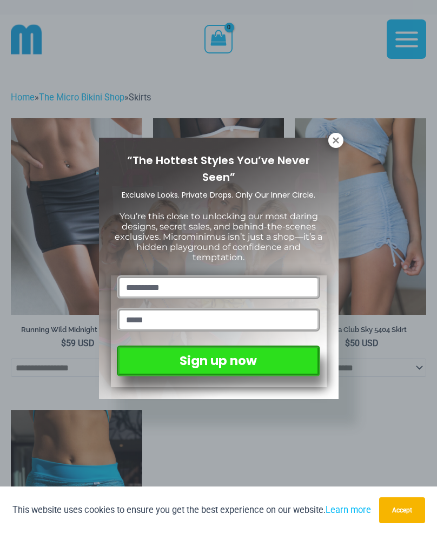
click at [330, 146] on div "“The Hottest Styles You’ve Never Seen” Exclusive Looks. Private Drops. Only Our…" at bounding box center [218, 269] width 239 height 262
click at [338, 139] on icon at bounding box center [336, 141] width 10 height 10
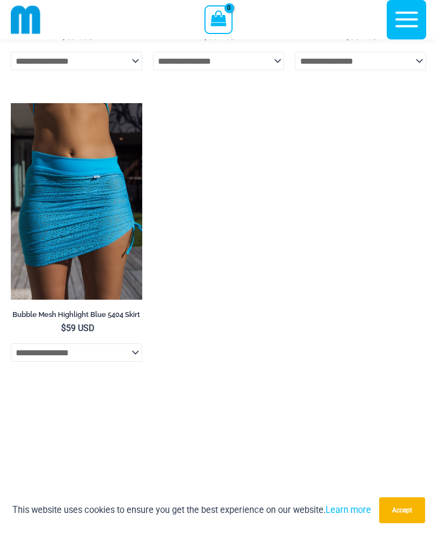
scroll to position [321, 0]
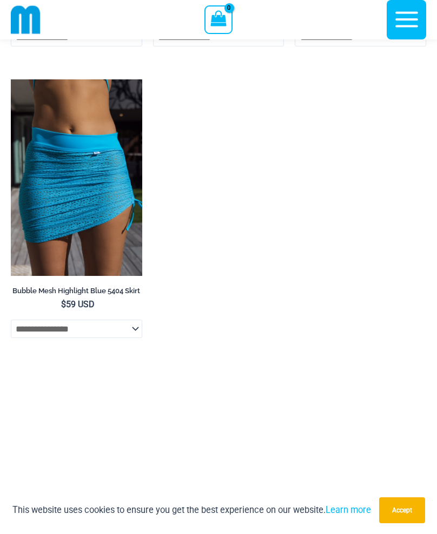
click at [37, 209] on img at bounding box center [76, 177] width 131 height 197
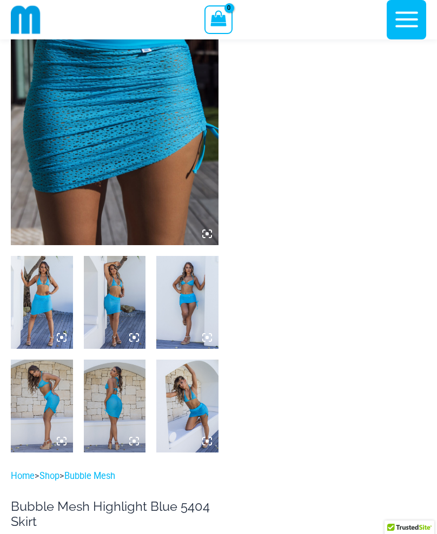
scroll to position [140, 0]
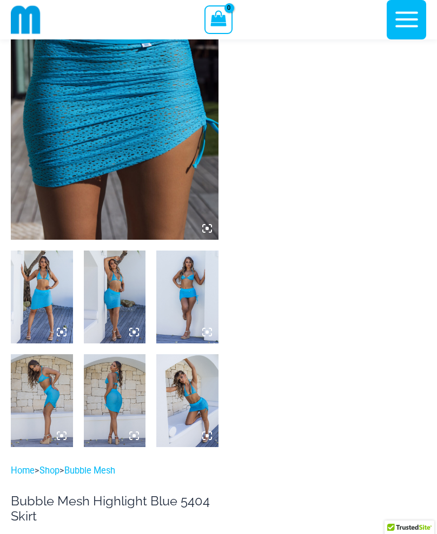
click at [51, 167] on img at bounding box center [114, 84] width 207 height 311
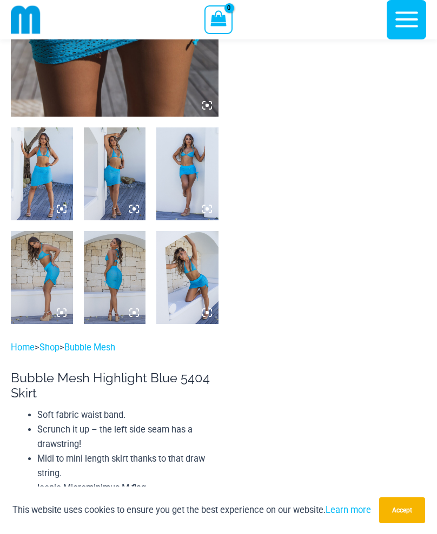
scroll to position [267, 0]
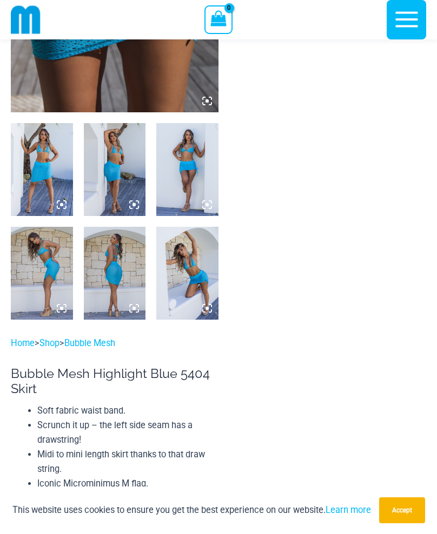
click at [113, 162] on img at bounding box center [115, 169] width 62 height 93
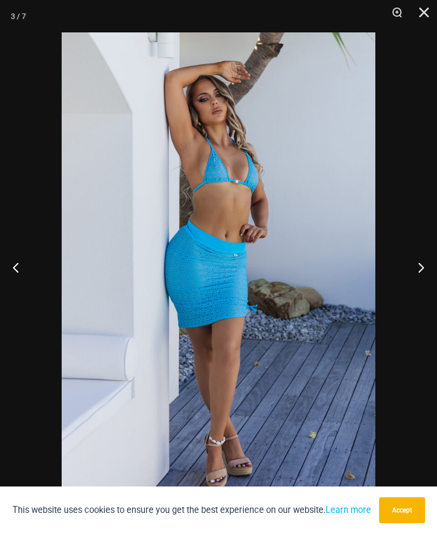
click at [426, 269] on button "Next" at bounding box center [416, 267] width 41 height 54
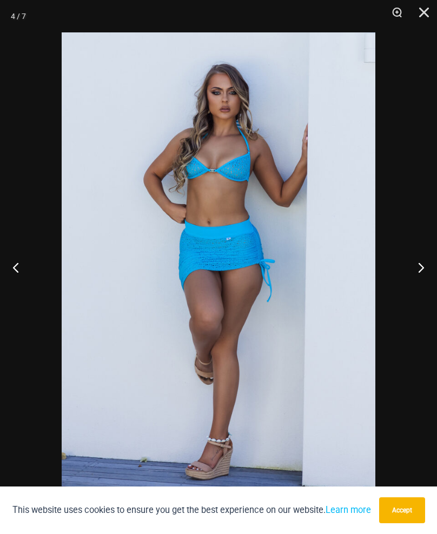
click at [424, 268] on button "Next" at bounding box center [416, 267] width 41 height 54
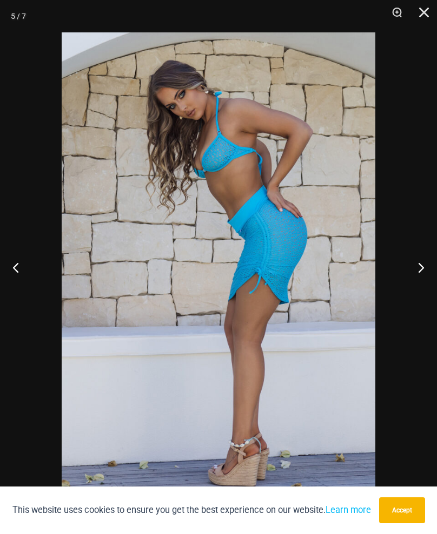
click at [426, 268] on button "Next" at bounding box center [416, 267] width 41 height 54
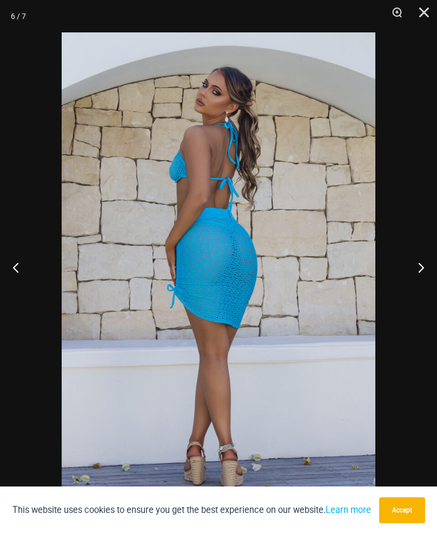
click at [425, 269] on button "Next" at bounding box center [416, 267] width 41 height 54
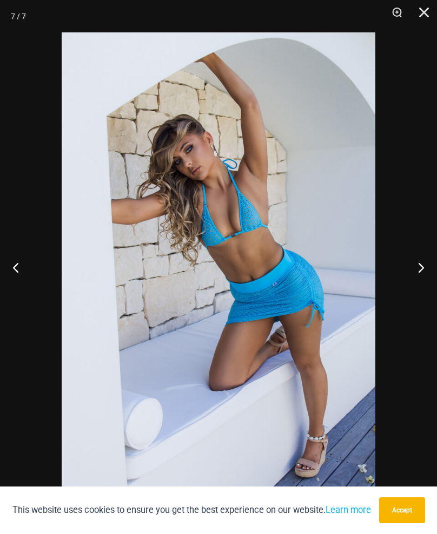
click at [424, 16] on button "Close" at bounding box center [419, 16] width 27 height 32
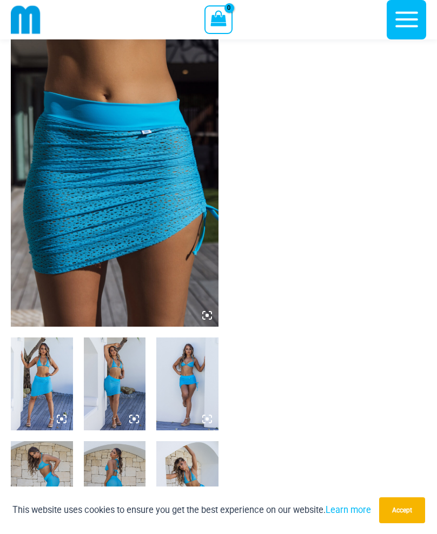
scroll to position [0, 0]
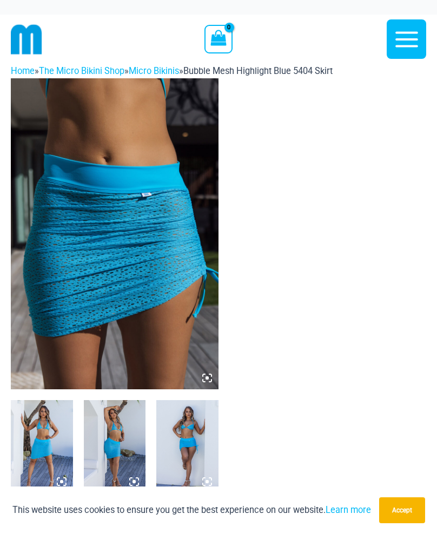
click at [161, 71] on link "Micro Bikinis" at bounding box center [154, 71] width 50 height 10
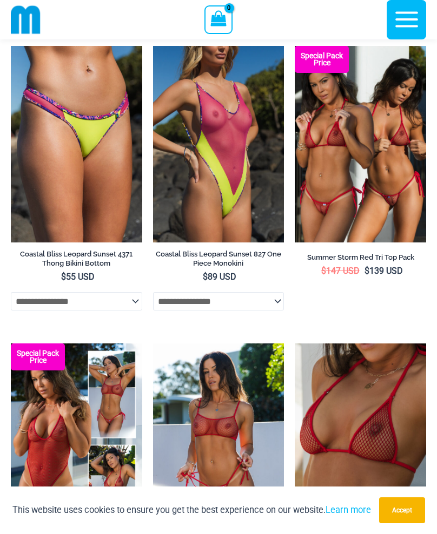
scroll to position [2389, 0]
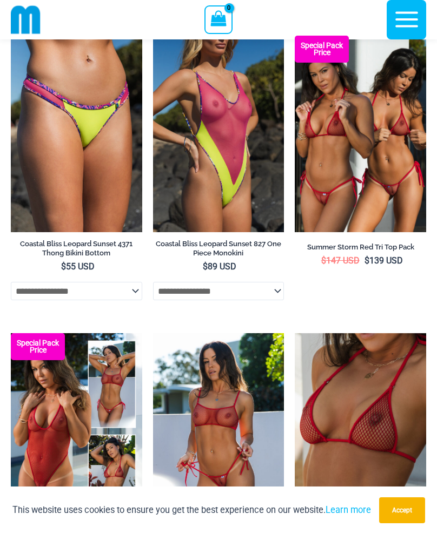
click at [407, 187] on img at bounding box center [359, 134] width 131 height 197
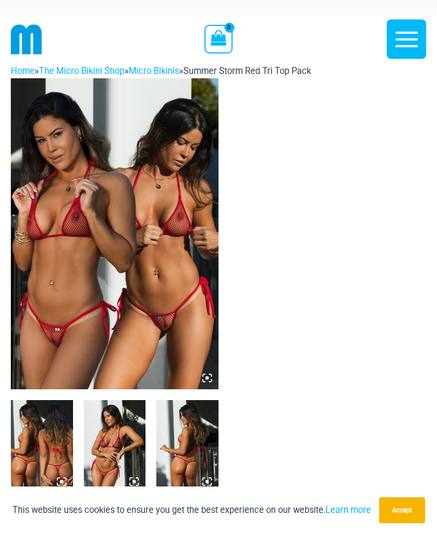
click at [60, 234] on img at bounding box center [114, 233] width 207 height 311
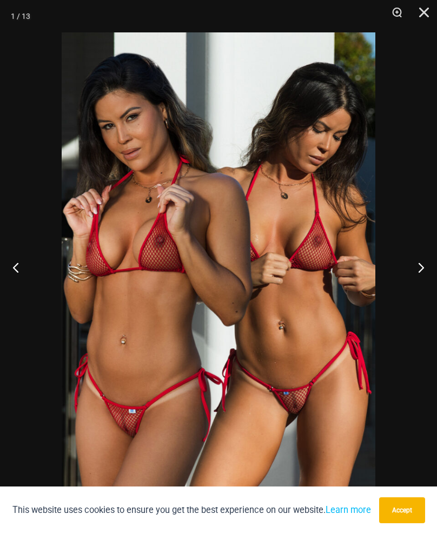
click at [421, 269] on button "Next" at bounding box center [416, 267] width 41 height 54
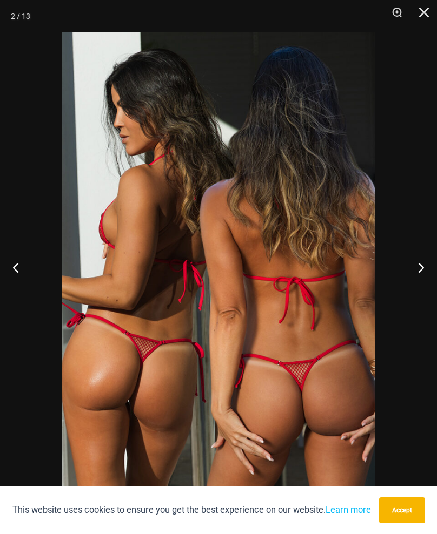
click at [429, 261] on button "Next" at bounding box center [416, 267] width 41 height 54
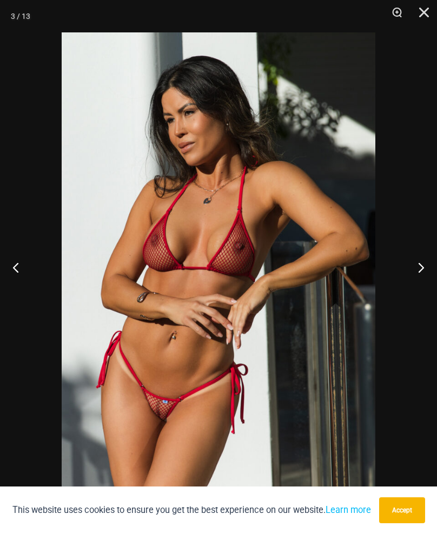
click at [426, 269] on button "Next" at bounding box center [416, 267] width 41 height 54
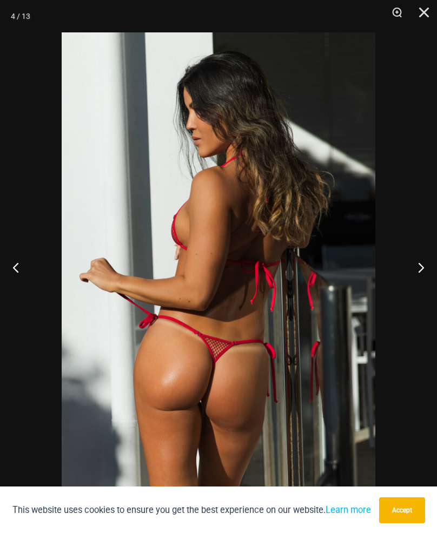
click at [433, 268] on button "Next" at bounding box center [416, 267] width 41 height 54
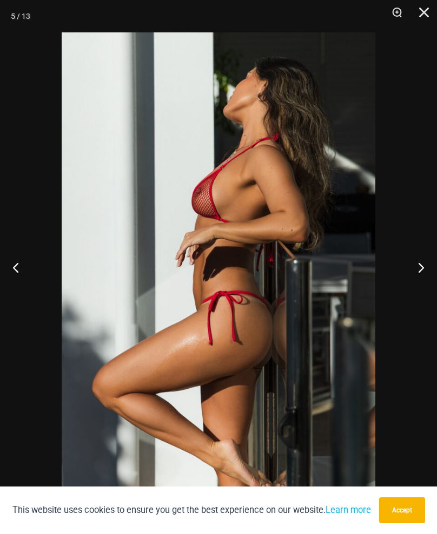
click at [426, 264] on button "Next" at bounding box center [416, 267] width 41 height 54
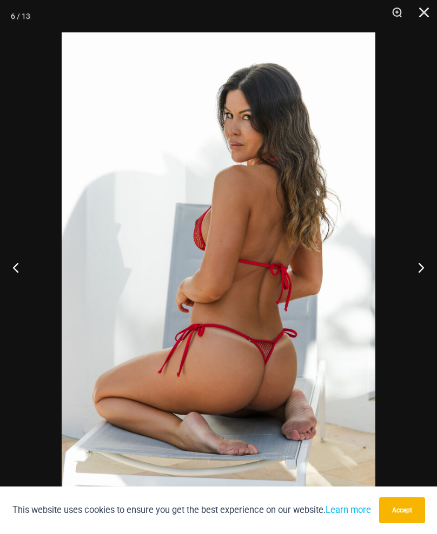
click at [427, 264] on button "Next" at bounding box center [416, 267] width 41 height 54
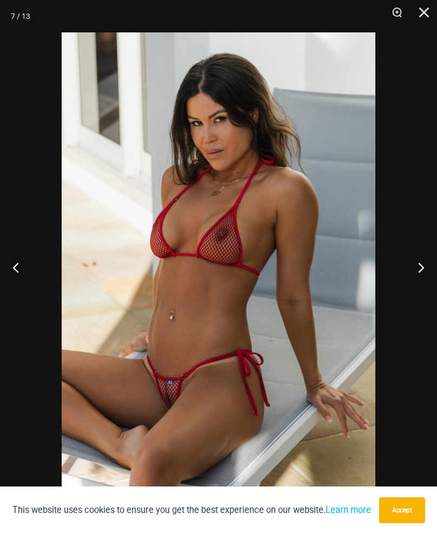
click at [428, 269] on button "Next" at bounding box center [416, 267] width 41 height 54
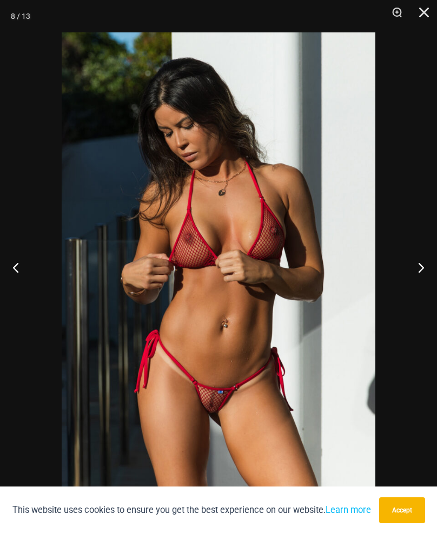
click at [427, 265] on button "Next" at bounding box center [416, 267] width 41 height 54
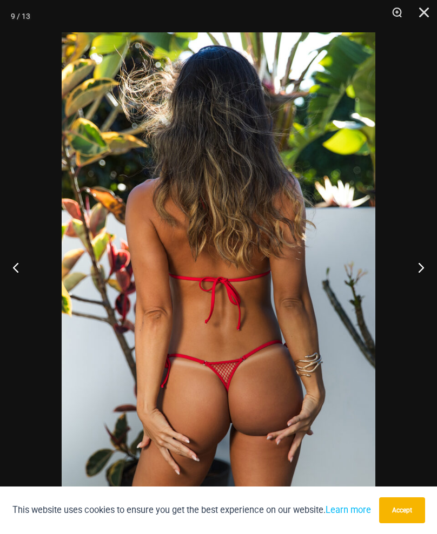
click at [430, 263] on button "Next" at bounding box center [416, 267] width 41 height 54
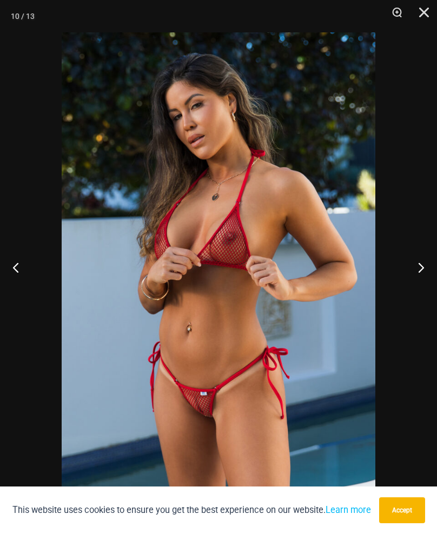
click at [431, 266] on button "Next" at bounding box center [416, 267] width 41 height 54
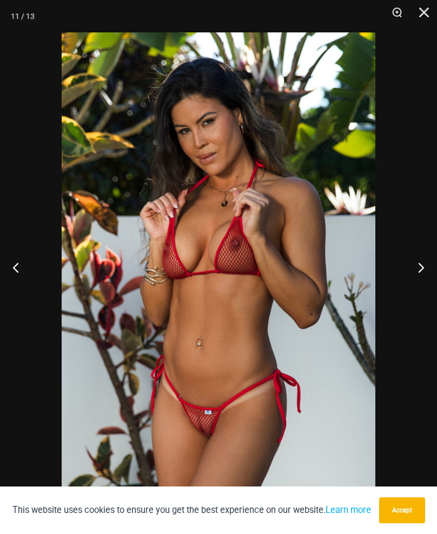
click at [427, 268] on button "Next" at bounding box center [416, 267] width 41 height 54
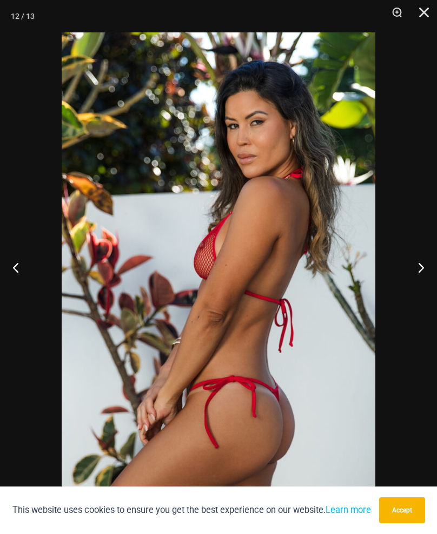
click at [429, 270] on button "Next" at bounding box center [416, 267] width 41 height 54
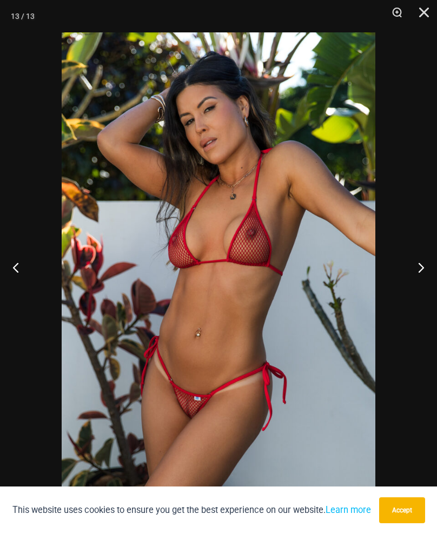
click at [400, 11] on button "Zoom" at bounding box center [392, 16] width 27 height 32
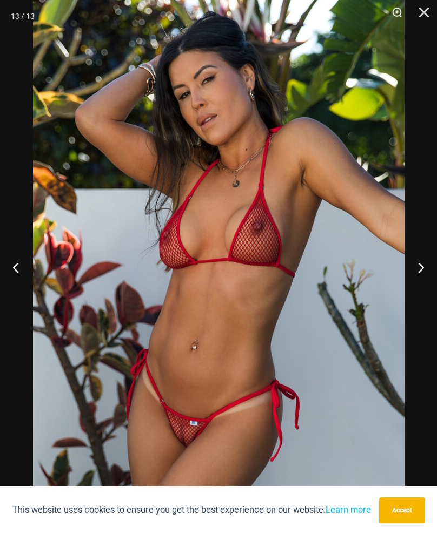
click at [403, 6] on button "Zoom" at bounding box center [392, 16] width 27 height 32
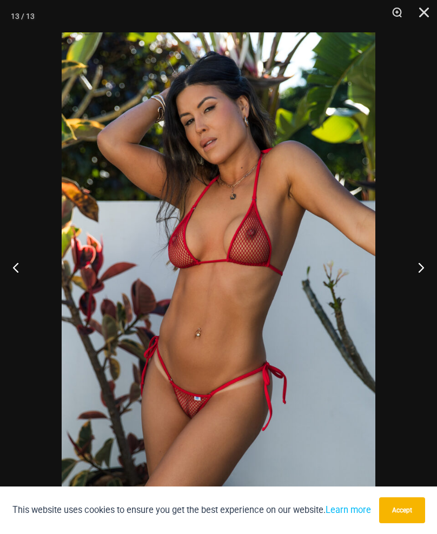
click at [396, 12] on button "Zoom" at bounding box center [392, 16] width 27 height 32
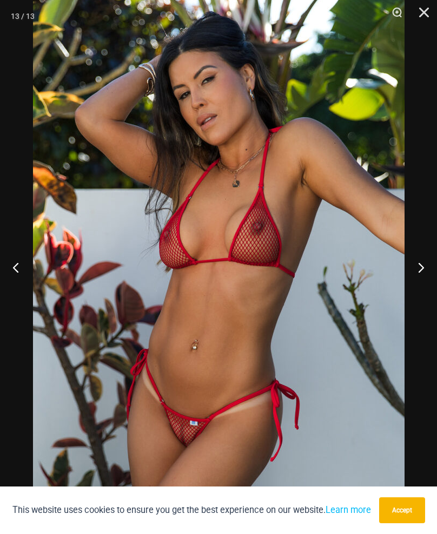
click at [425, 9] on button "Close" at bounding box center [419, 16] width 27 height 32
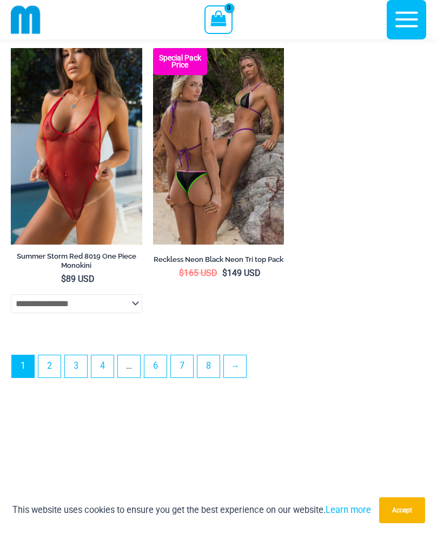
scroll to position [3268, 0]
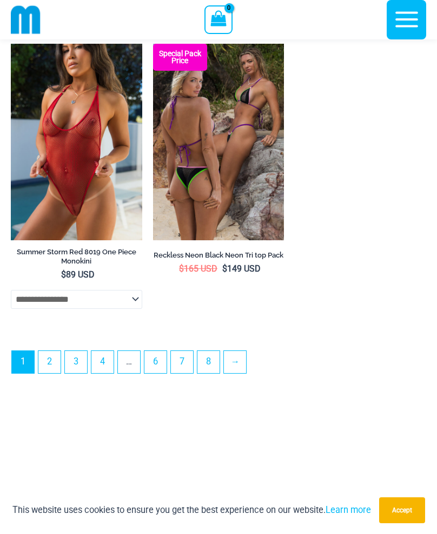
click at [43, 176] on img at bounding box center [76, 142] width 131 height 197
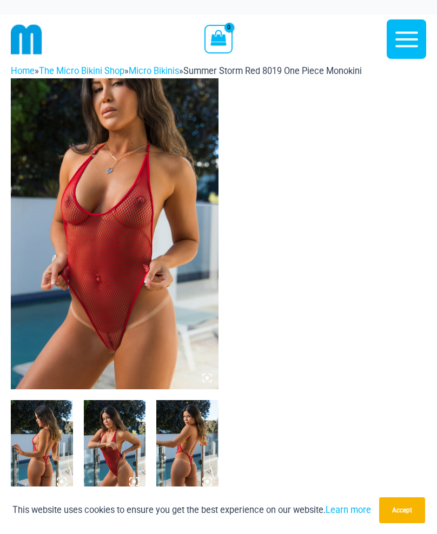
click at [45, 217] on img at bounding box center [114, 233] width 207 height 311
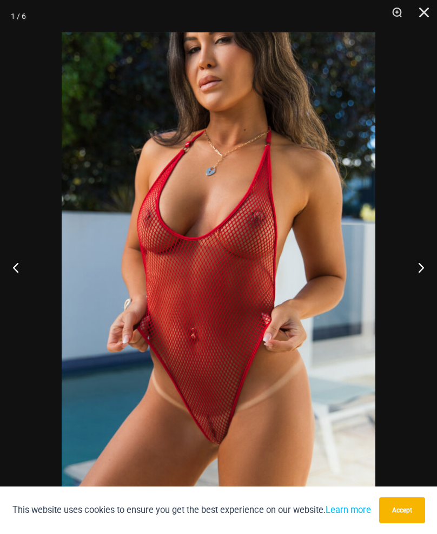
click at [421, 271] on button "Next" at bounding box center [416, 267] width 41 height 54
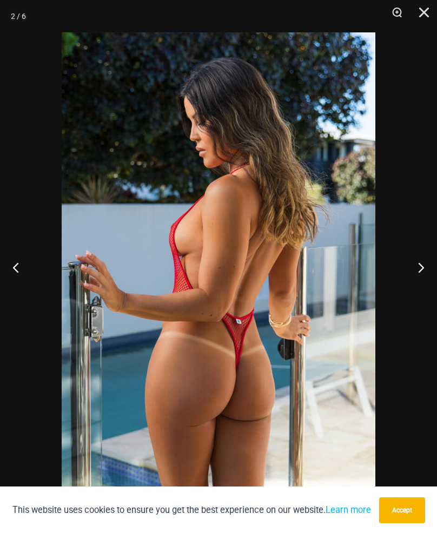
click at [426, 263] on button "Next" at bounding box center [416, 267] width 41 height 54
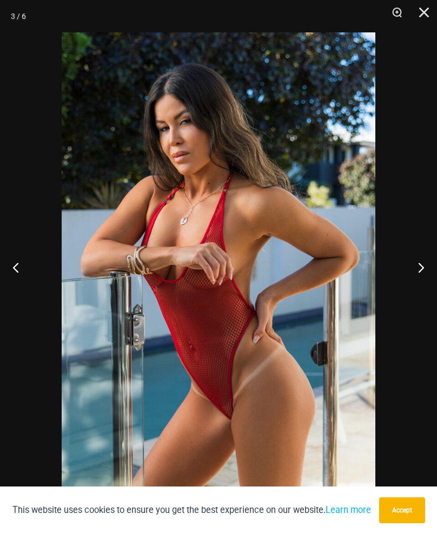
click at [421, 268] on button "Next" at bounding box center [416, 267] width 41 height 54
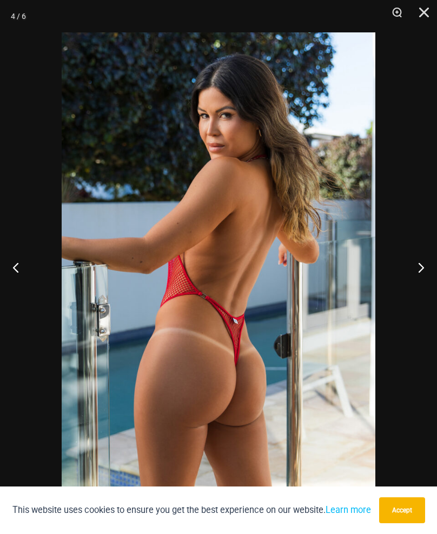
click at [427, 263] on button "Next" at bounding box center [416, 267] width 41 height 54
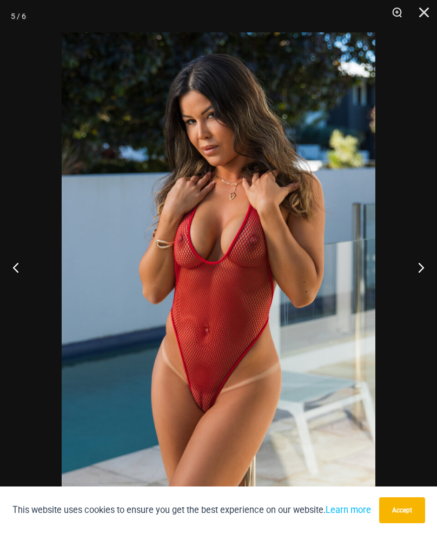
click at [427, 265] on button "Next" at bounding box center [416, 267] width 41 height 54
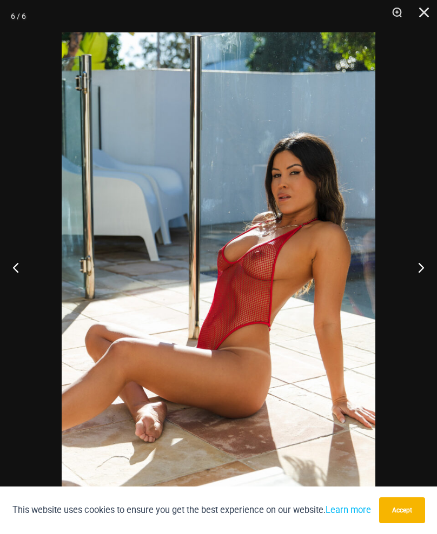
click at [429, 10] on button "Close" at bounding box center [419, 16] width 27 height 32
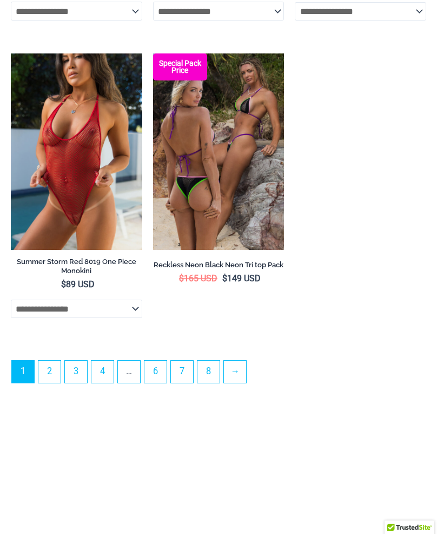
scroll to position [3268, 0]
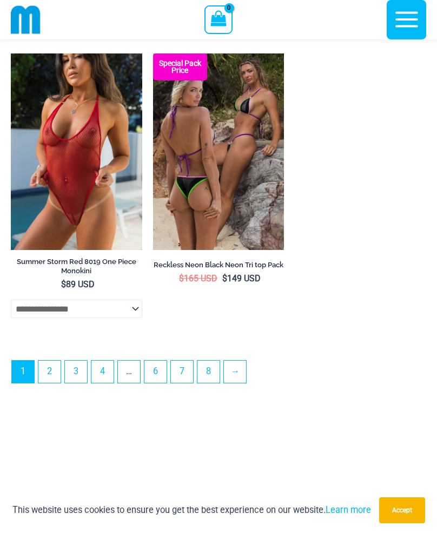
click at [52, 383] on link "2" at bounding box center [49, 372] width 22 height 22
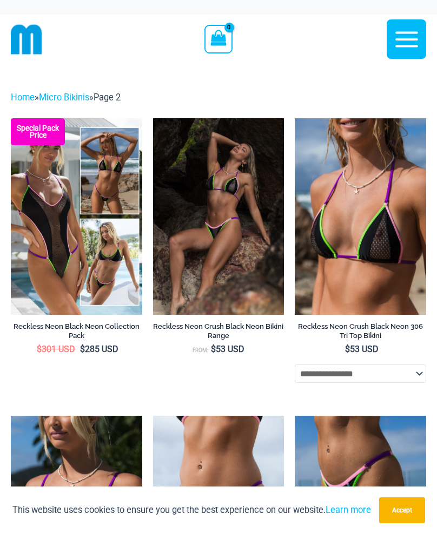
click at [22, 248] on img at bounding box center [76, 216] width 131 height 197
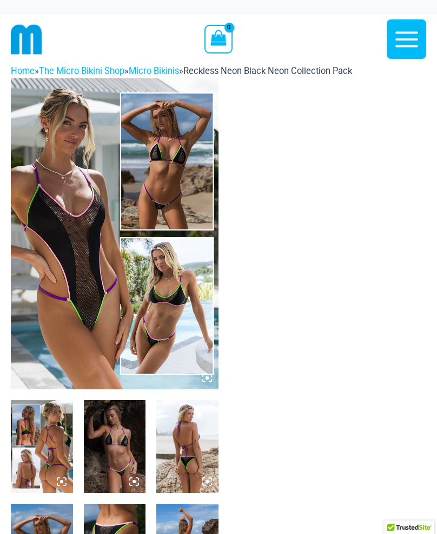
click at [36, 232] on img at bounding box center [114, 233] width 207 height 311
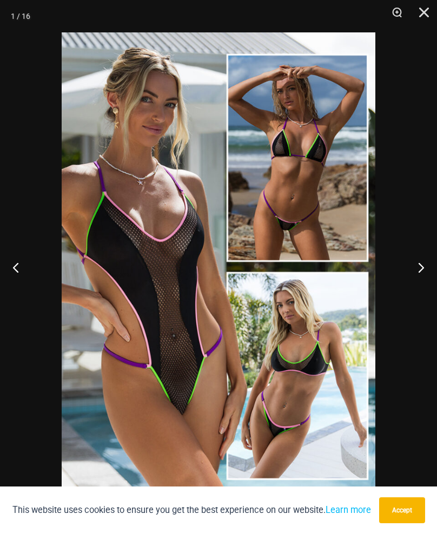
click at [426, 276] on button "Next" at bounding box center [416, 267] width 41 height 54
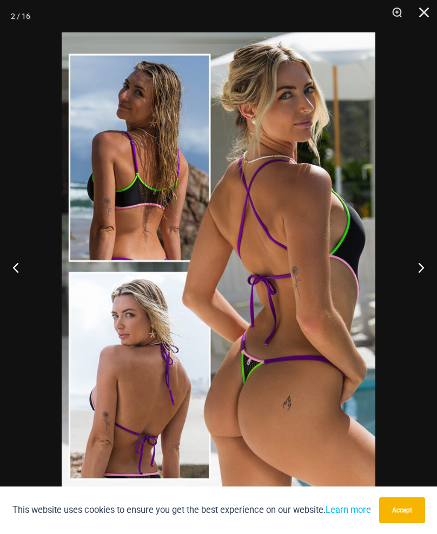
click at [433, 267] on button "Next" at bounding box center [416, 267] width 41 height 54
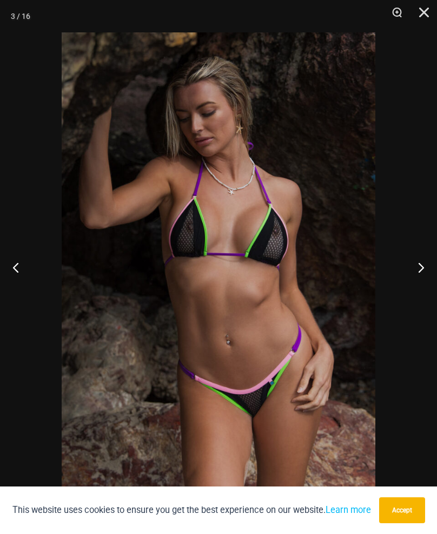
click at [429, 270] on button "Next" at bounding box center [416, 267] width 41 height 54
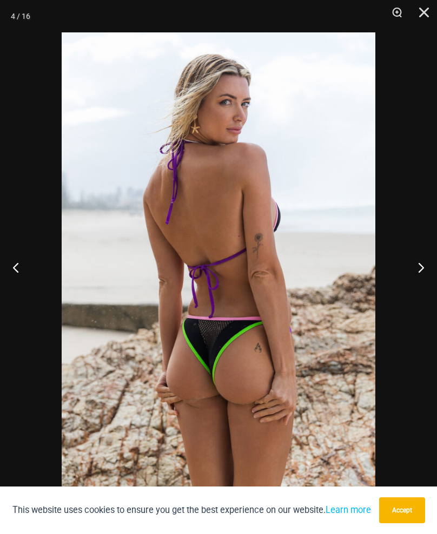
click at [434, 273] on button "Next" at bounding box center [416, 267] width 41 height 54
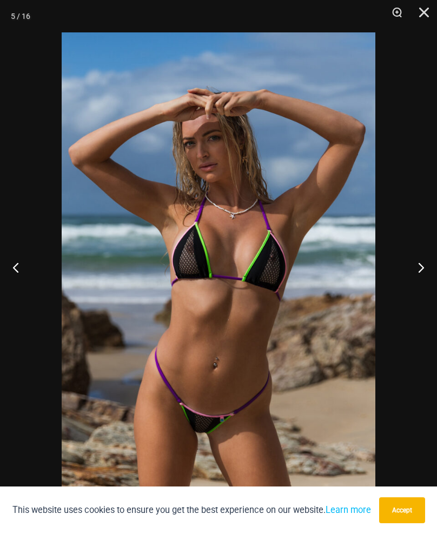
click at [428, 268] on button "Next" at bounding box center [416, 267] width 41 height 54
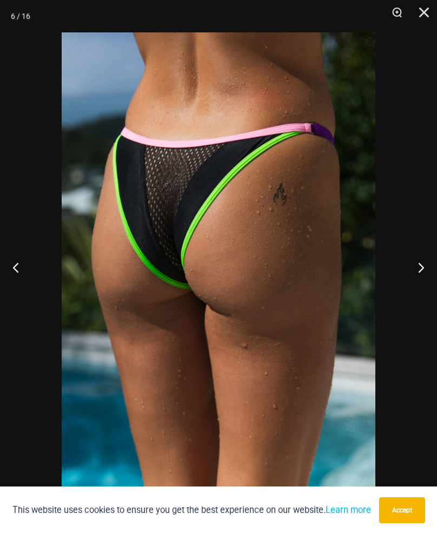
click at [420, 266] on button "Next" at bounding box center [416, 267] width 41 height 54
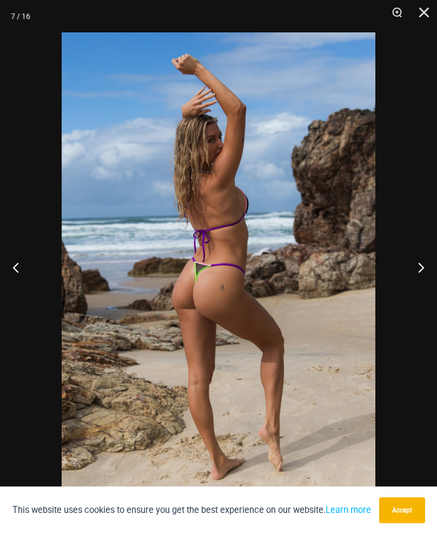
click at [423, 268] on button "Next" at bounding box center [416, 267] width 41 height 54
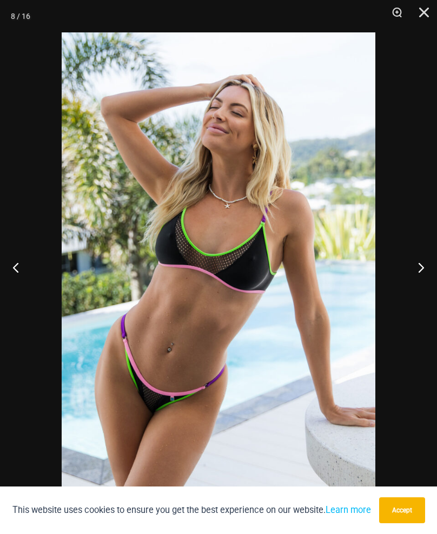
click at [424, 268] on button "Next" at bounding box center [416, 267] width 41 height 54
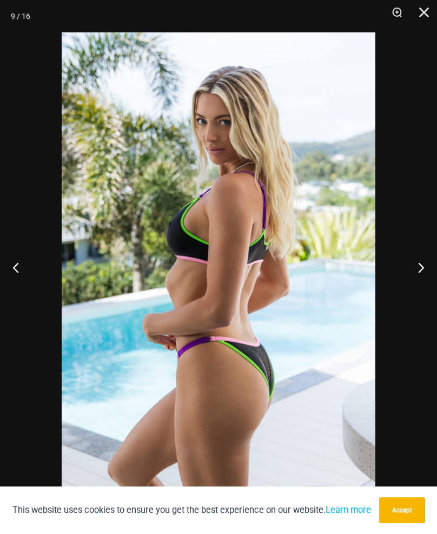
click at [426, 273] on button "Next" at bounding box center [416, 267] width 41 height 54
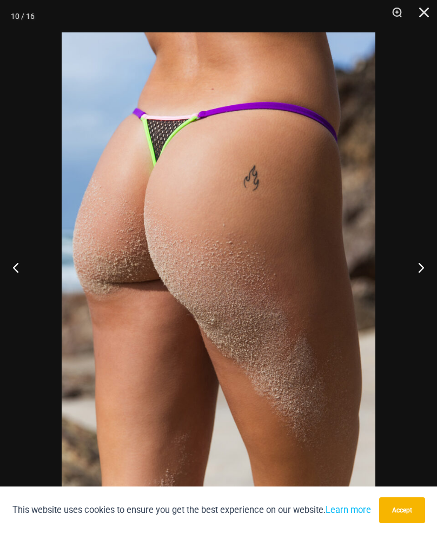
click at [426, 273] on button "Next" at bounding box center [416, 267] width 41 height 54
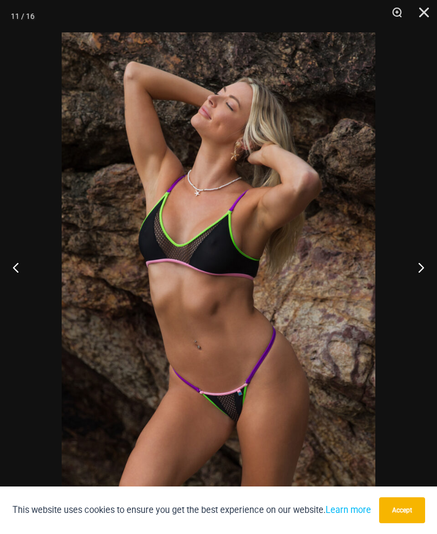
click at [424, 271] on button "Next" at bounding box center [416, 267] width 41 height 54
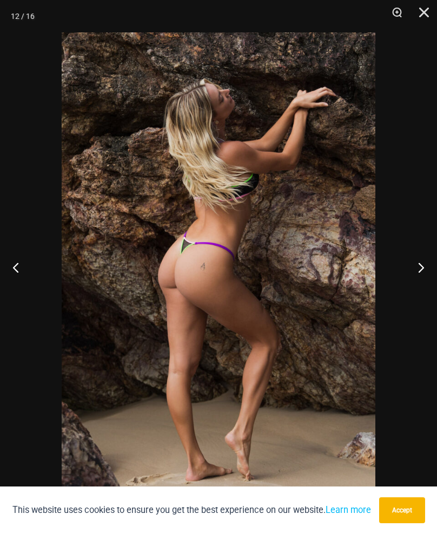
click at [432, 274] on button "Next" at bounding box center [416, 267] width 41 height 54
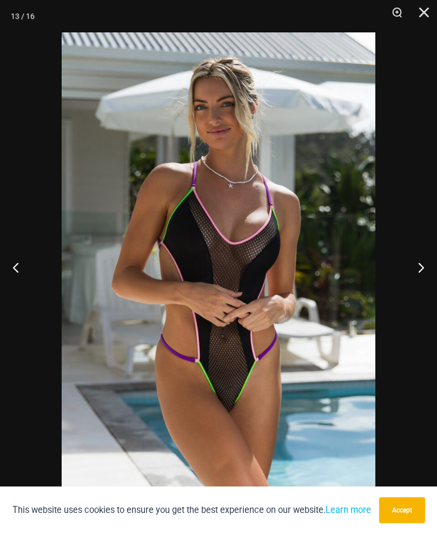
click at [418, 267] on button "Next" at bounding box center [416, 267] width 41 height 54
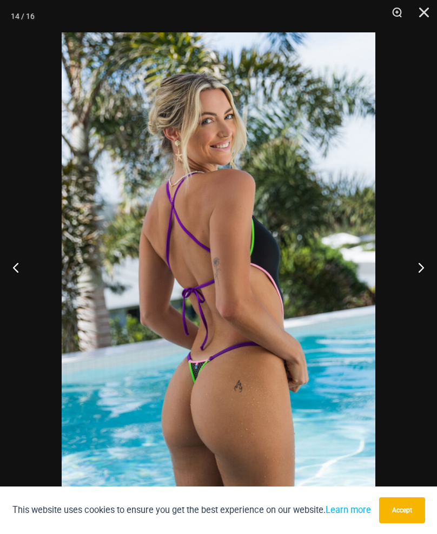
click at [427, 268] on button "Next" at bounding box center [416, 267] width 41 height 54
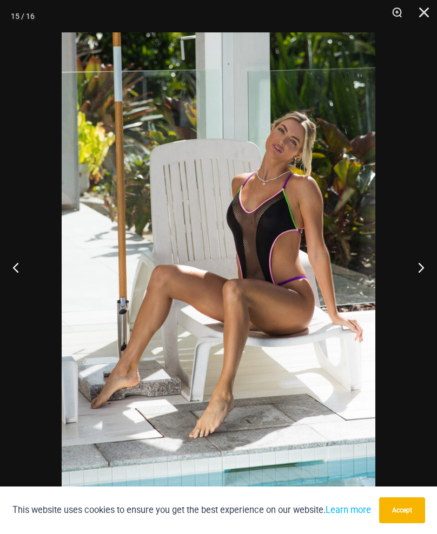
click at [424, 267] on button "Next" at bounding box center [416, 267] width 41 height 54
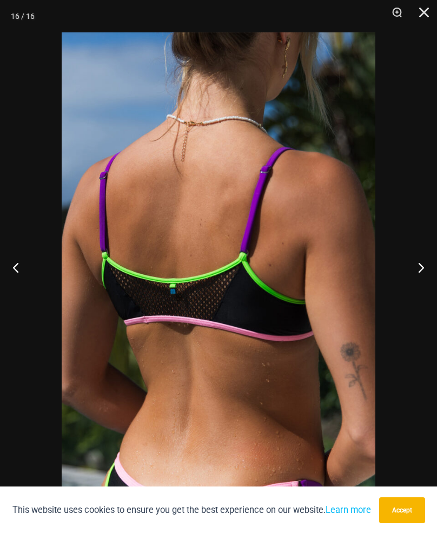
click at [428, 266] on button "Next" at bounding box center [416, 267] width 41 height 54
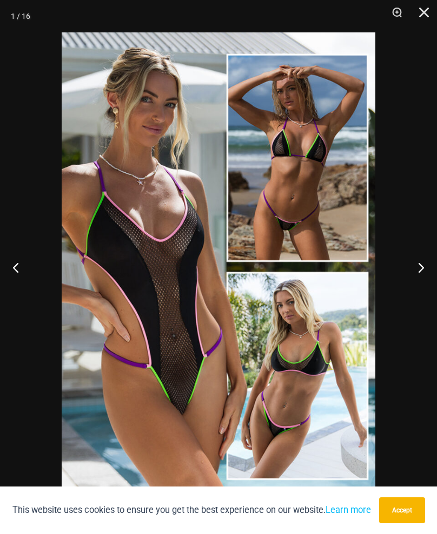
click at [427, 12] on button "Close" at bounding box center [419, 16] width 27 height 32
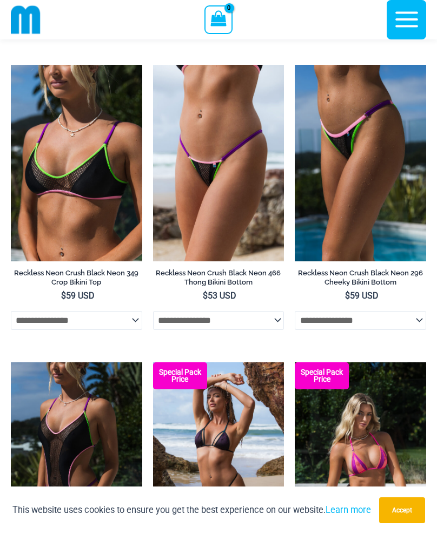
scroll to position [352, 0]
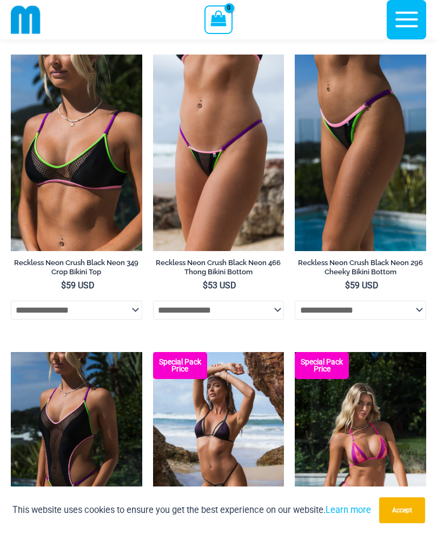
click at [230, 201] on img at bounding box center [218, 153] width 131 height 197
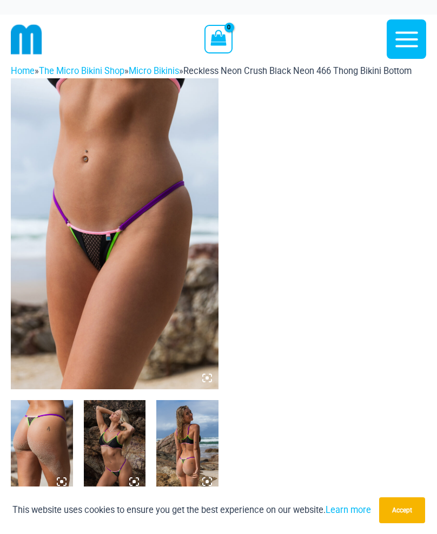
click at [43, 245] on img at bounding box center [114, 233] width 207 height 311
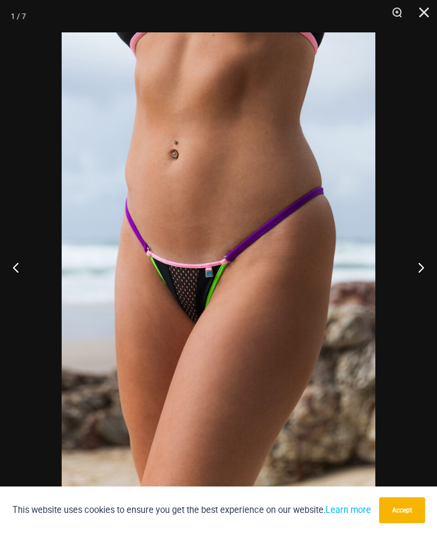
click at [420, 267] on button "Next" at bounding box center [416, 267] width 41 height 54
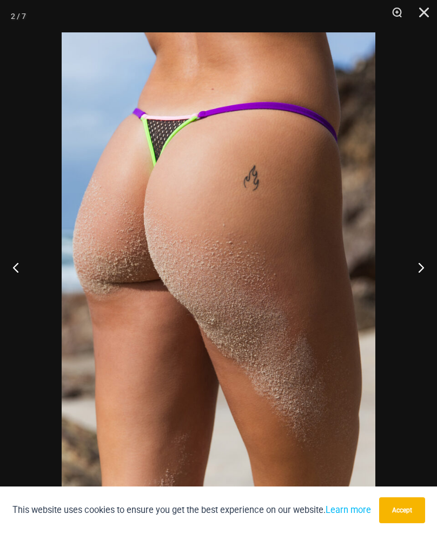
click at [423, 270] on button "Next" at bounding box center [416, 267] width 41 height 54
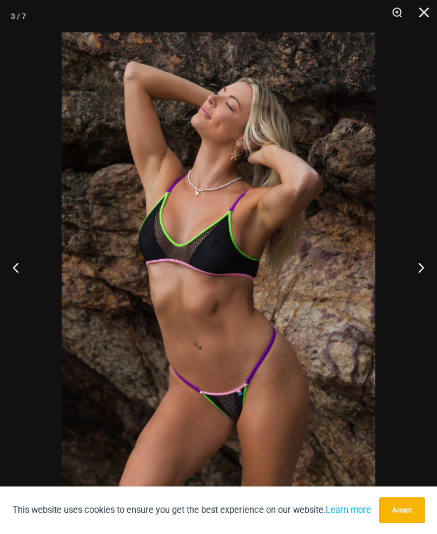
click at [424, 271] on button "Next" at bounding box center [416, 267] width 41 height 54
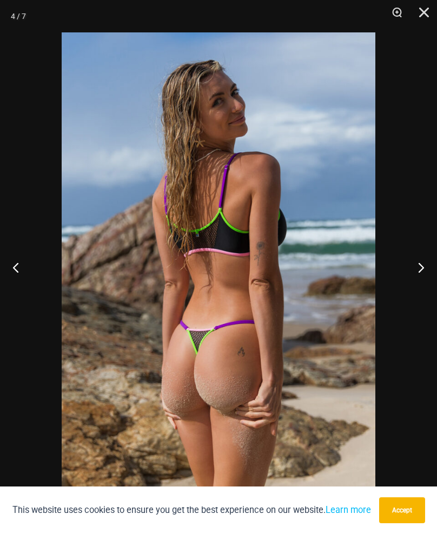
click at [425, 268] on button "Next" at bounding box center [416, 267] width 41 height 54
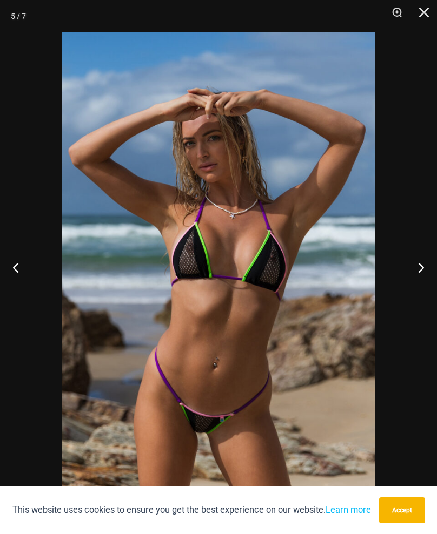
click at [425, 272] on button "Next" at bounding box center [416, 267] width 41 height 54
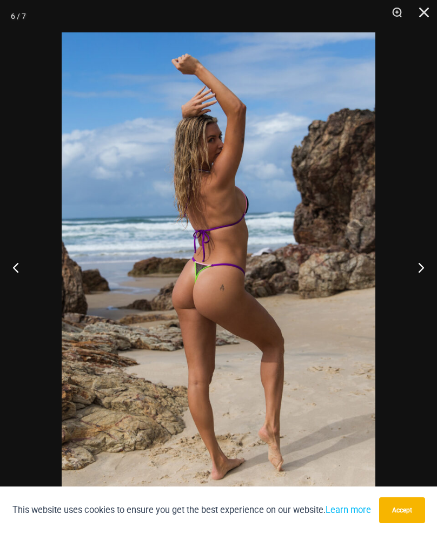
click at [422, 271] on button "Next" at bounding box center [416, 267] width 41 height 54
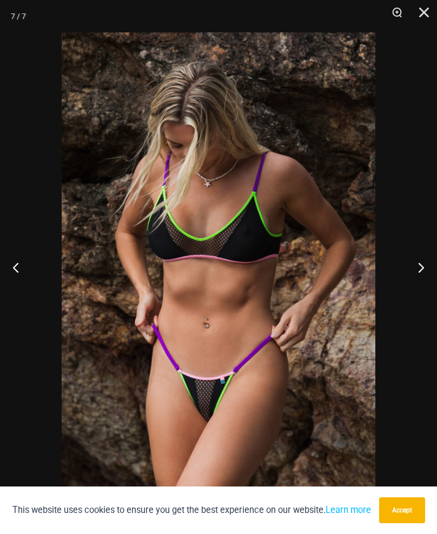
click at [432, 9] on button "Close" at bounding box center [419, 16] width 27 height 32
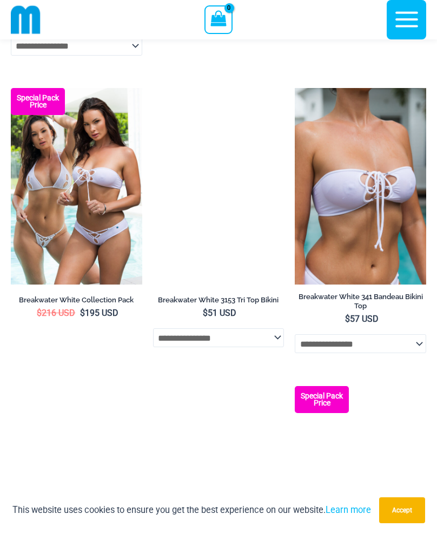
scroll to position [914, 0]
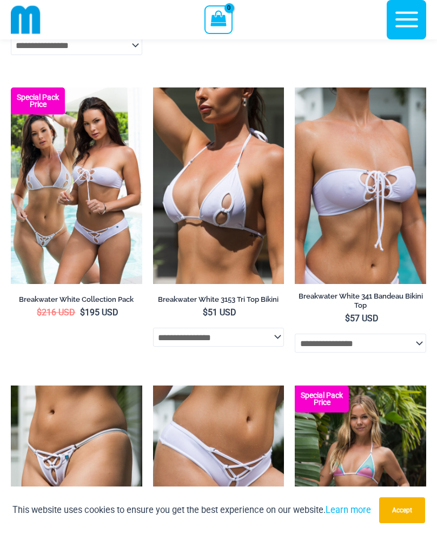
click at [22, 223] on img at bounding box center [76, 186] width 131 height 197
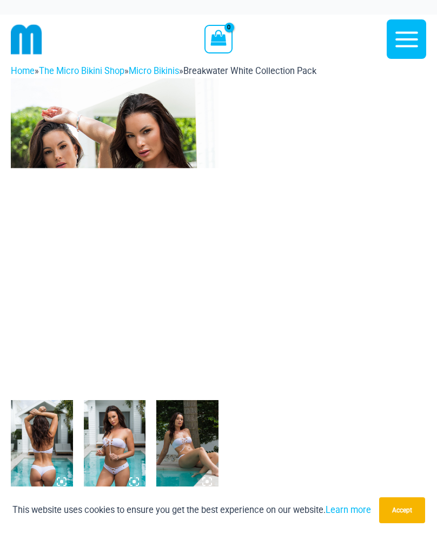
click at [58, 430] on img at bounding box center [42, 446] width 62 height 93
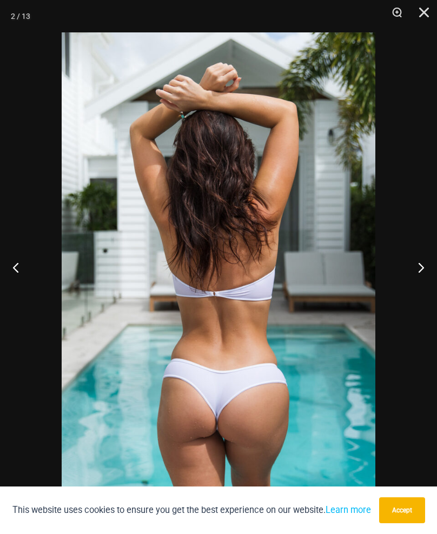
click at [15, 268] on button "Previous" at bounding box center [20, 267] width 41 height 54
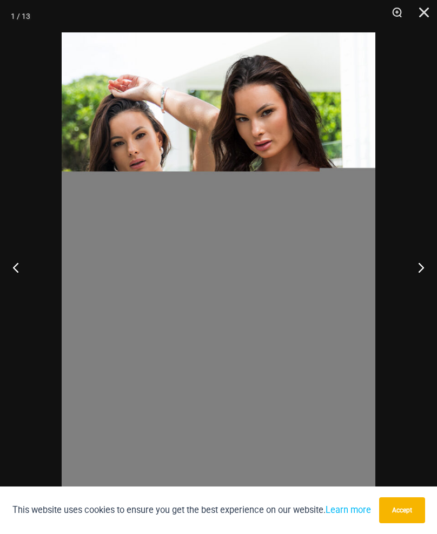
click at [418, 276] on button "Next" at bounding box center [416, 267] width 41 height 54
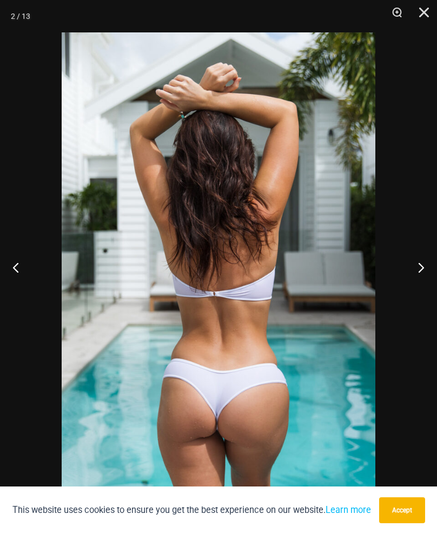
click at [421, 272] on button "Next" at bounding box center [416, 267] width 41 height 54
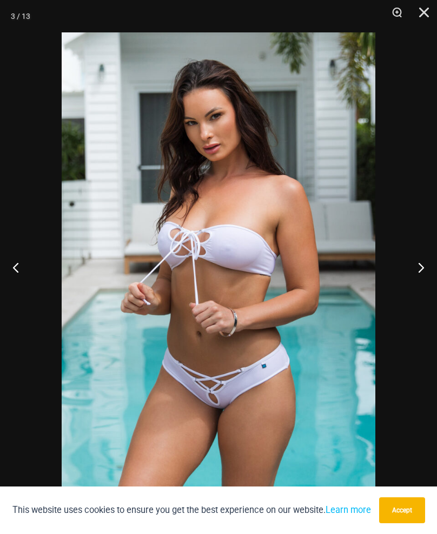
click at [425, 269] on button "Next" at bounding box center [416, 267] width 41 height 54
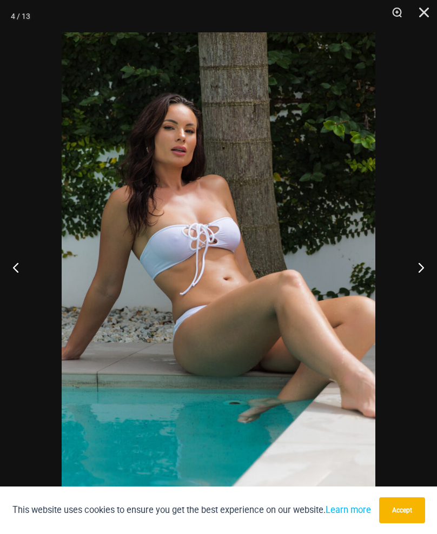
click at [427, 267] on button "Next" at bounding box center [416, 267] width 41 height 54
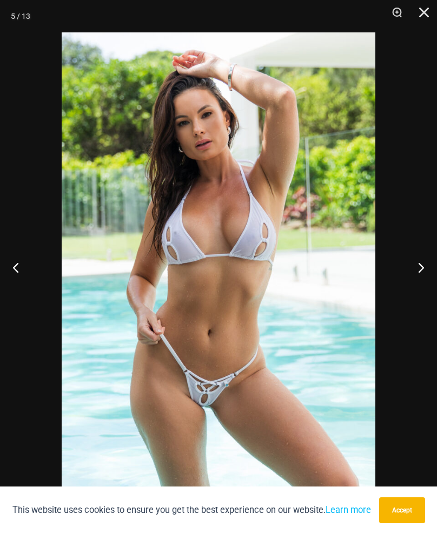
click at [426, 269] on button "Next" at bounding box center [416, 267] width 41 height 54
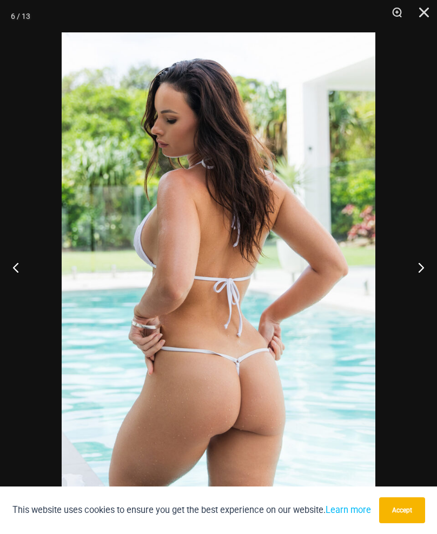
click at [427, 268] on button "Next" at bounding box center [416, 267] width 41 height 54
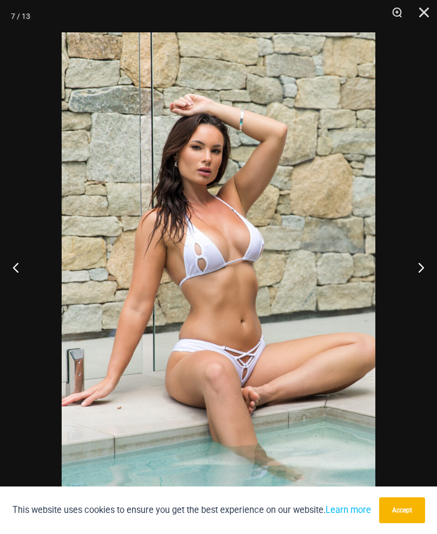
click at [435, 268] on button "Next" at bounding box center [416, 267] width 41 height 54
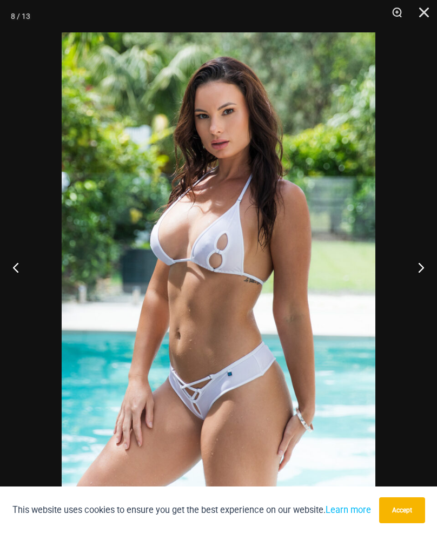
click at [434, 268] on button "Next" at bounding box center [416, 267] width 41 height 54
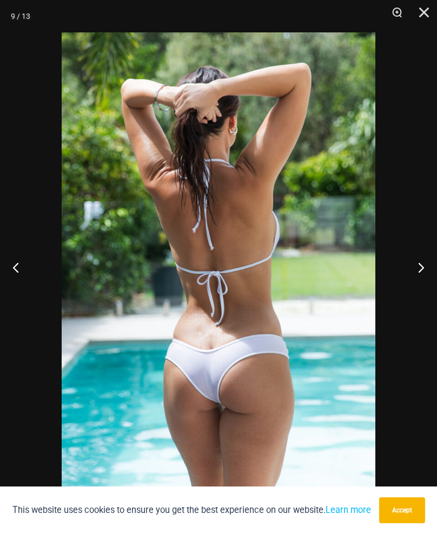
click at [433, 268] on button "Next" at bounding box center [416, 267] width 41 height 54
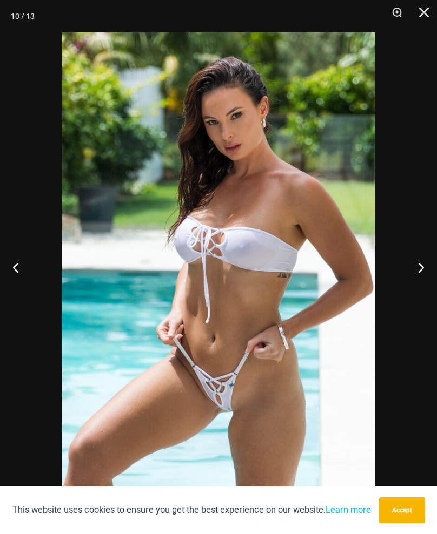
click at [426, 270] on button "Next" at bounding box center [416, 267] width 41 height 54
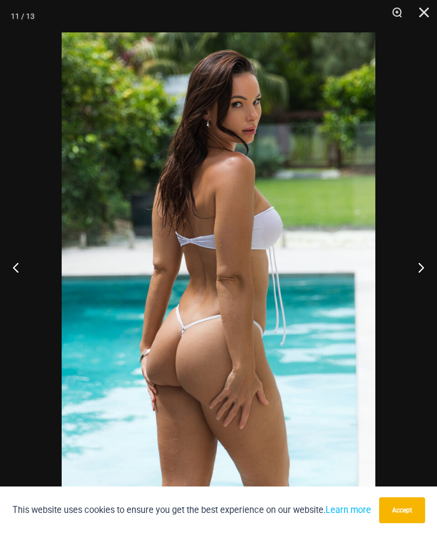
click at [430, 272] on button "Next" at bounding box center [416, 267] width 41 height 54
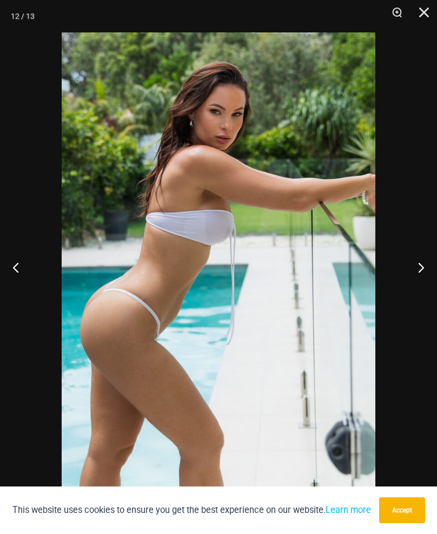
click at [430, 271] on button "Next" at bounding box center [416, 267] width 41 height 54
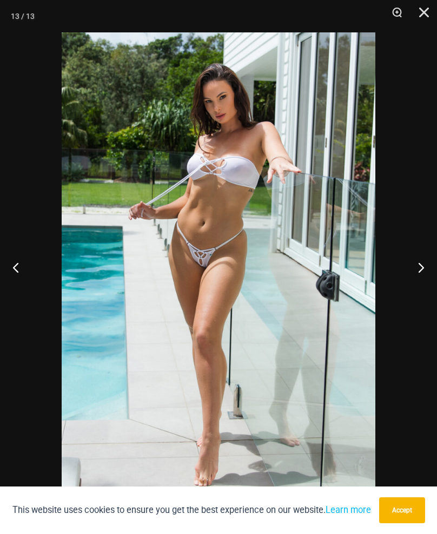
click at [424, 11] on button "Close" at bounding box center [419, 16] width 27 height 32
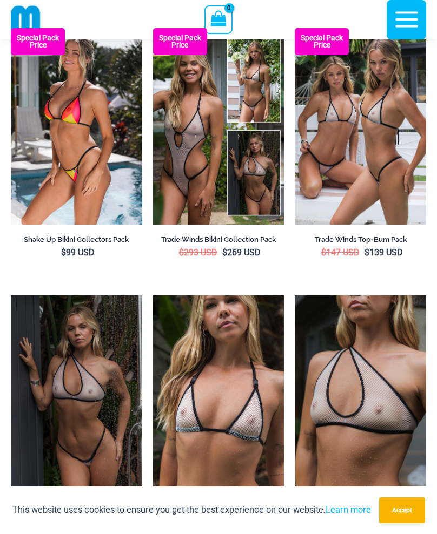
scroll to position [1569, 0]
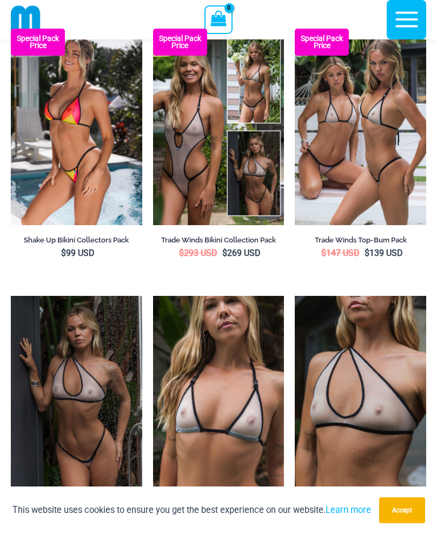
click at [395, 171] on img at bounding box center [359, 127] width 131 height 197
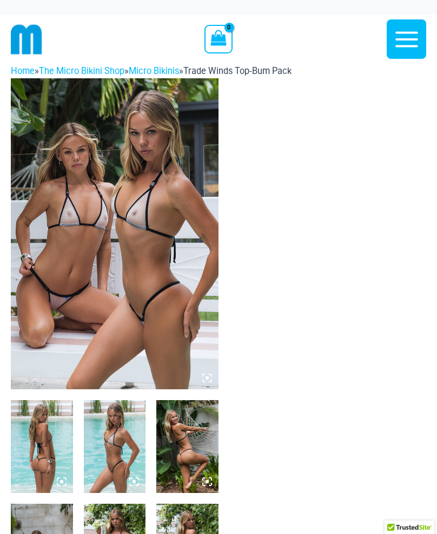
click at [36, 215] on img at bounding box center [114, 233] width 207 height 311
click at [39, 228] on img at bounding box center [114, 233] width 207 height 311
click at [48, 221] on img at bounding box center [114, 233] width 207 height 311
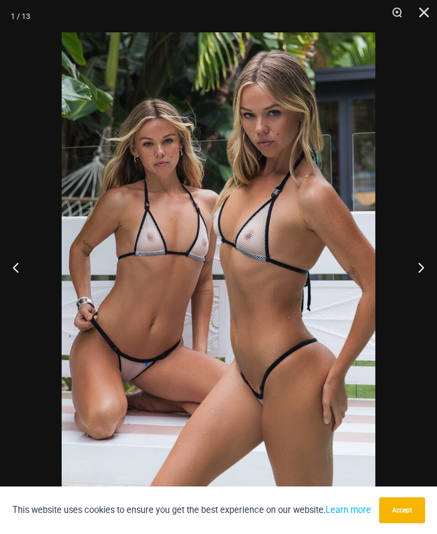
click at [424, 269] on button "Next" at bounding box center [416, 267] width 41 height 54
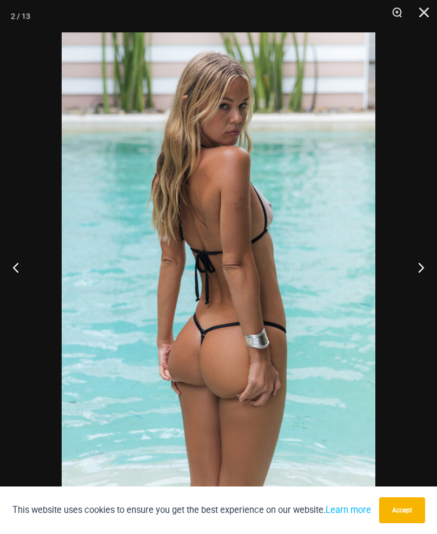
click at [425, 264] on button "Next" at bounding box center [416, 267] width 41 height 54
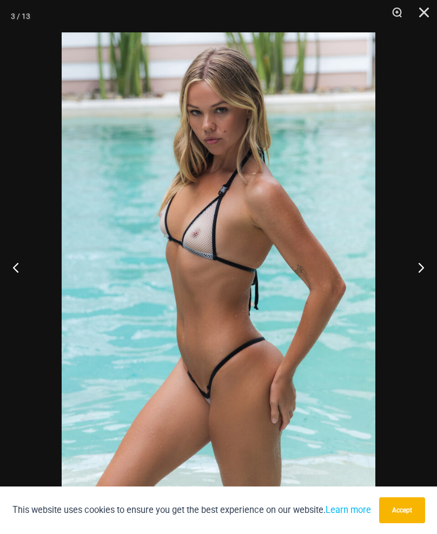
click at [431, 265] on button "Next" at bounding box center [416, 267] width 41 height 54
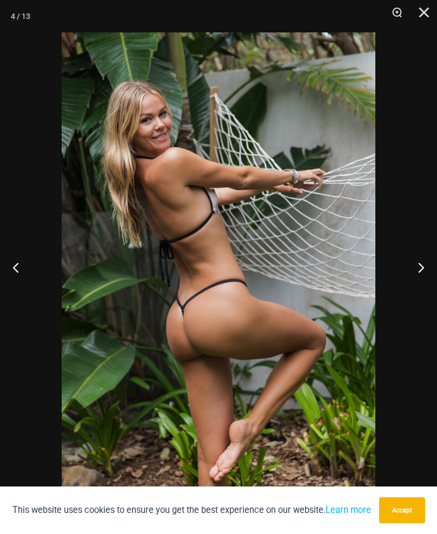
click at [433, 272] on button "Next" at bounding box center [416, 267] width 41 height 54
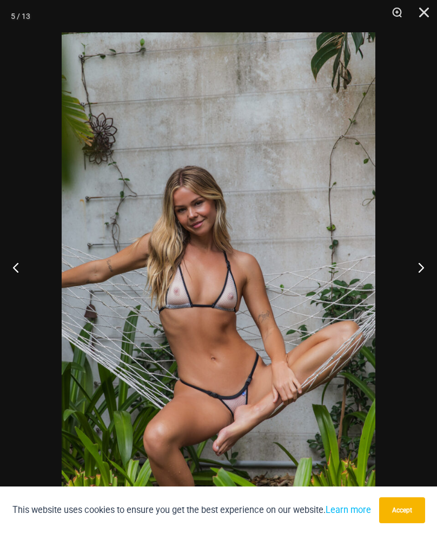
click at [427, 270] on button "Next" at bounding box center [416, 267] width 41 height 54
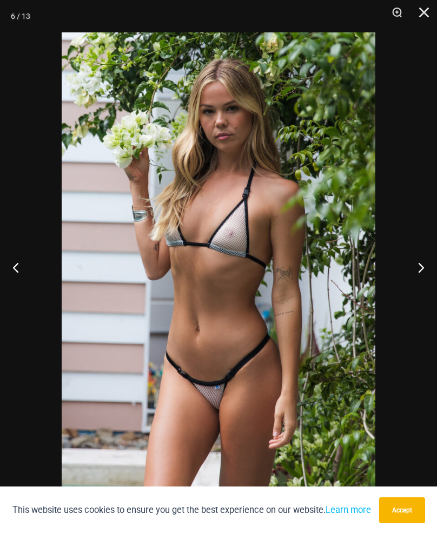
click at [427, 265] on button "Next" at bounding box center [416, 267] width 41 height 54
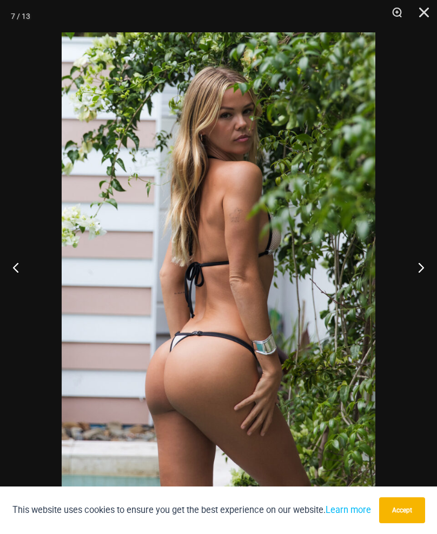
click at [427, 269] on button "Next" at bounding box center [416, 267] width 41 height 54
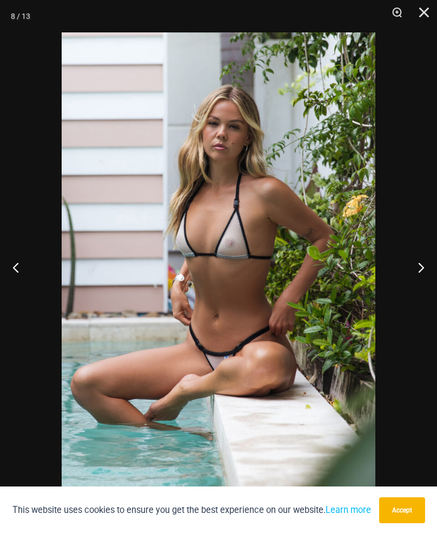
click at [427, 270] on button "Next" at bounding box center [416, 267] width 41 height 54
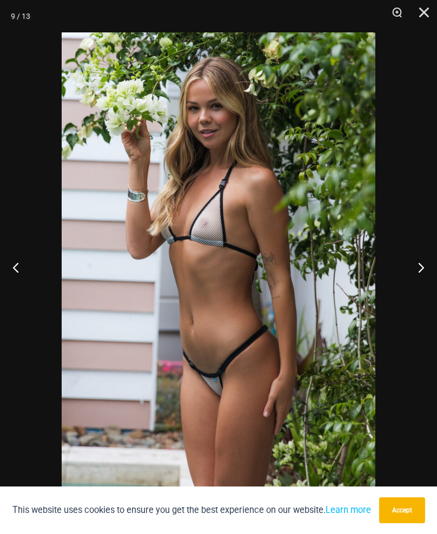
click at [425, 271] on button "Next" at bounding box center [416, 267] width 41 height 54
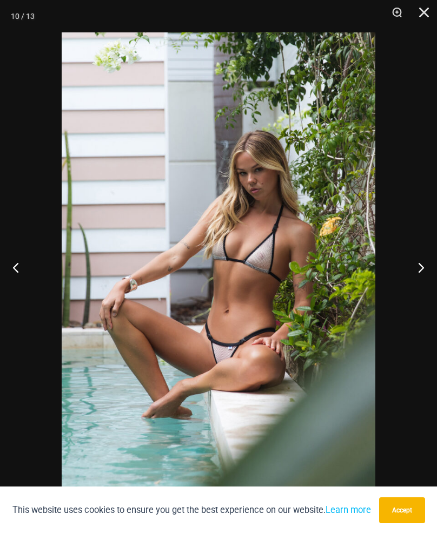
click at [426, 273] on button "Next" at bounding box center [416, 267] width 41 height 54
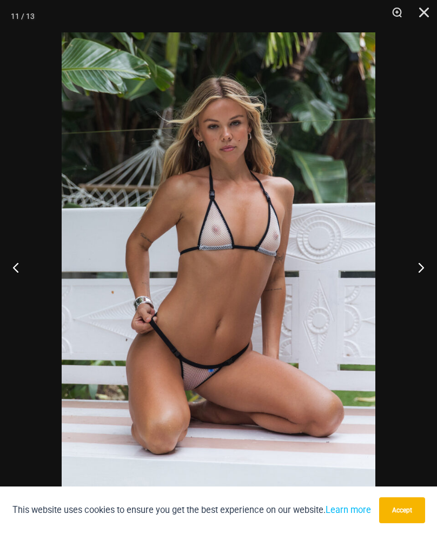
click at [425, 277] on button "Next" at bounding box center [416, 267] width 41 height 54
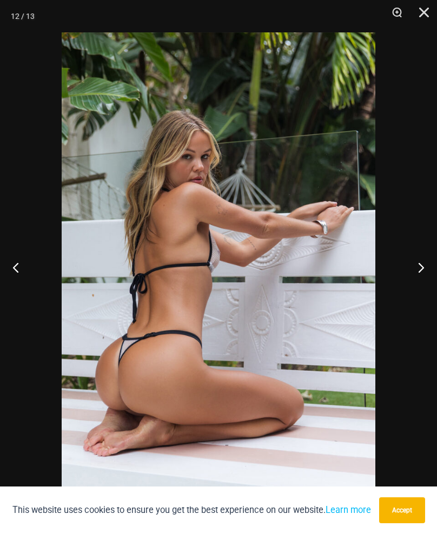
click at [426, 275] on button "Next" at bounding box center [416, 267] width 41 height 54
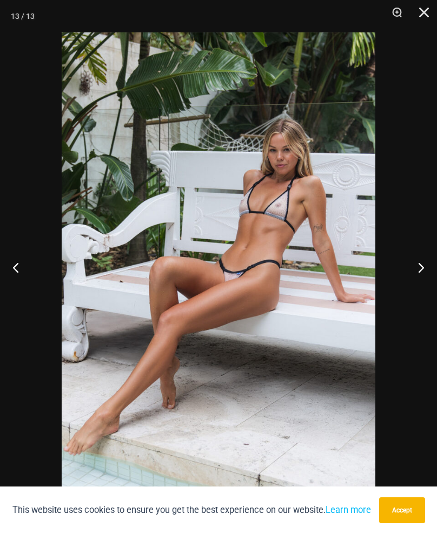
click at [424, 9] on button "Close" at bounding box center [419, 16] width 27 height 32
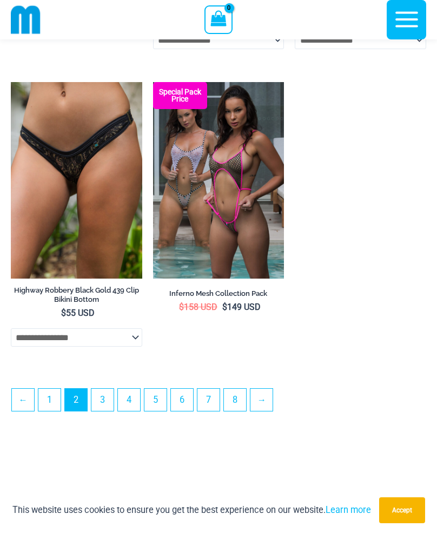
scroll to position [2976, 0]
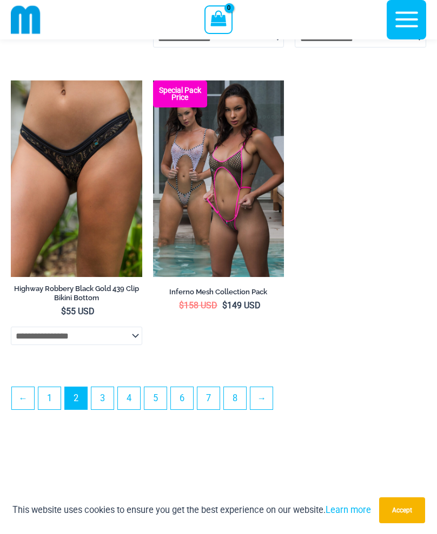
click at [247, 227] on img at bounding box center [218, 178] width 131 height 197
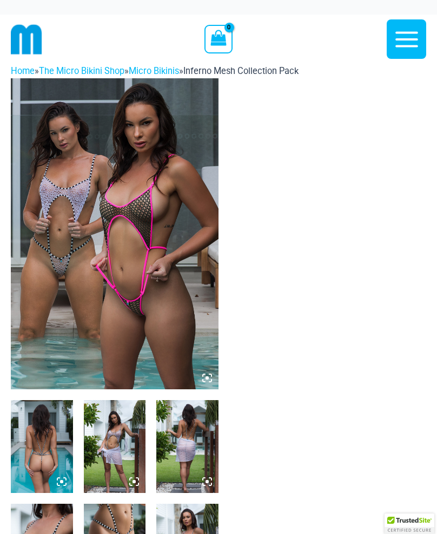
click at [33, 227] on img at bounding box center [114, 233] width 207 height 311
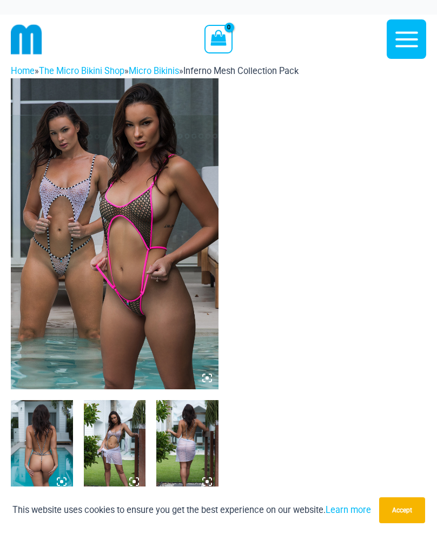
click at [22, 206] on img at bounding box center [114, 233] width 207 height 311
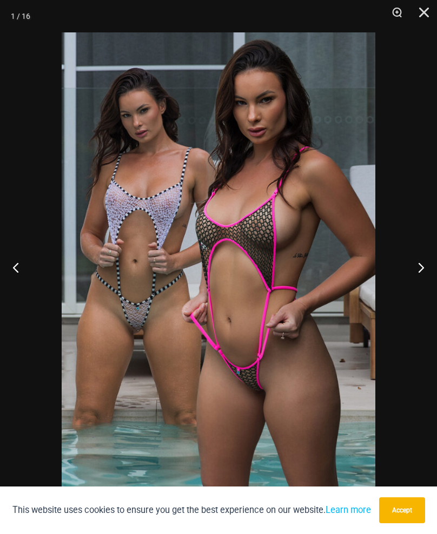
click at [420, 266] on button "Next" at bounding box center [416, 267] width 41 height 54
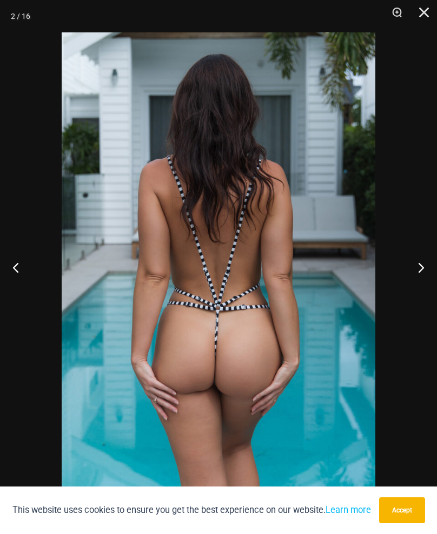
click at [420, 268] on button "Next" at bounding box center [416, 267] width 41 height 54
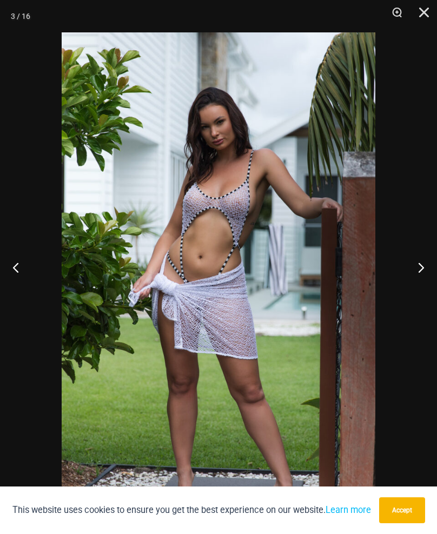
click at [426, 266] on button "Next" at bounding box center [416, 267] width 41 height 54
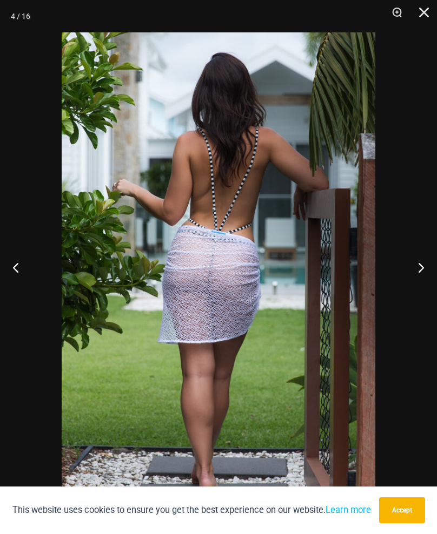
click at [424, 268] on button "Next" at bounding box center [416, 267] width 41 height 54
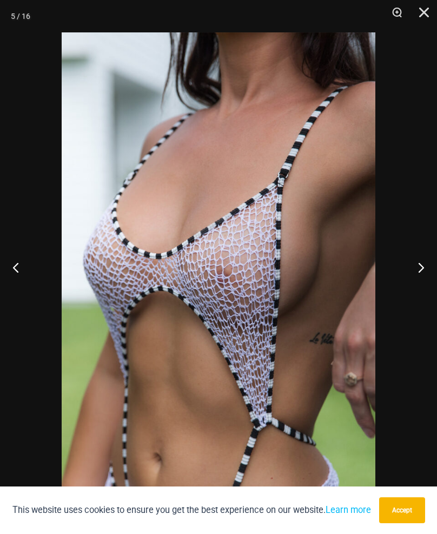
click at [425, 269] on button "Next" at bounding box center [416, 267] width 41 height 54
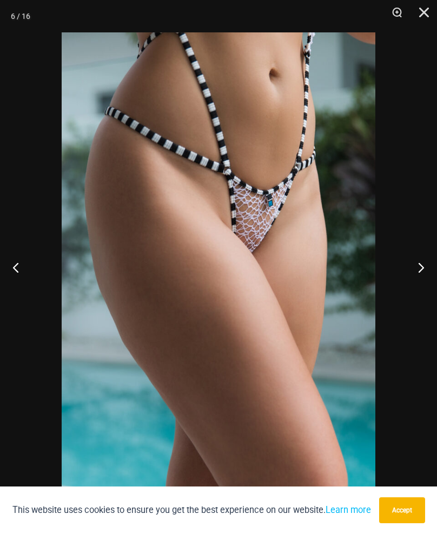
click at [426, 270] on button "Next" at bounding box center [416, 267] width 41 height 54
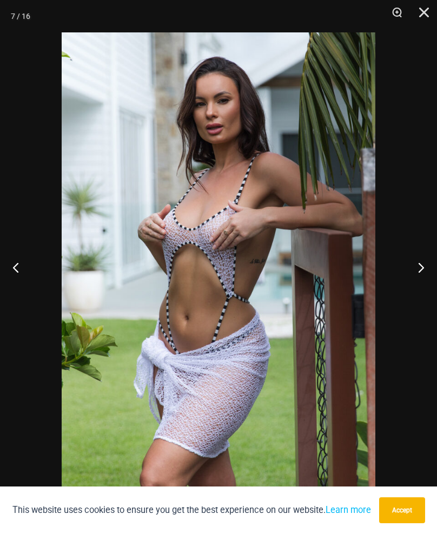
click at [421, 266] on button "Next" at bounding box center [416, 267] width 41 height 54
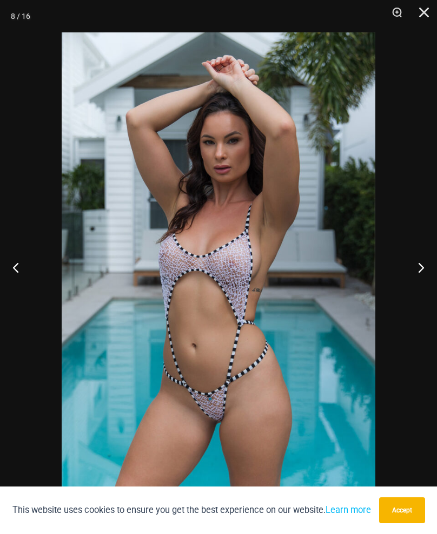
click at [431, 270] on button "Next" at bounding box center [416, 267] width 41 height 54
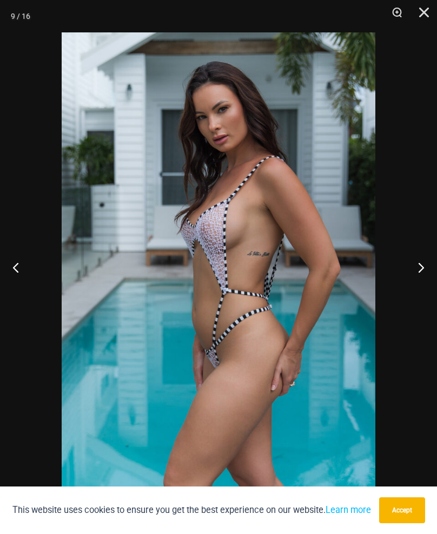
click at [428, 271] on button "Next" at bounding box center [416, 267] width 41 height 54
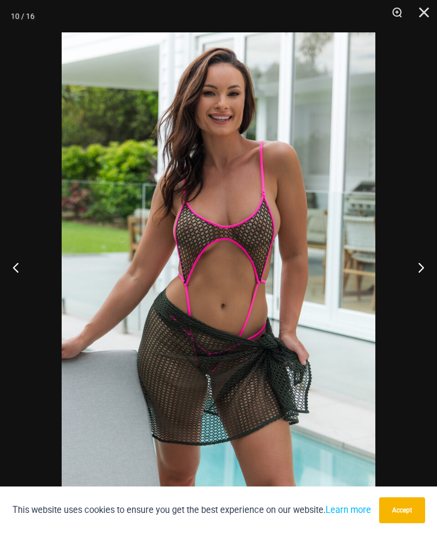
click at [426, 271] on button "Next" at bounding box center [416, 267] width 41 height 54
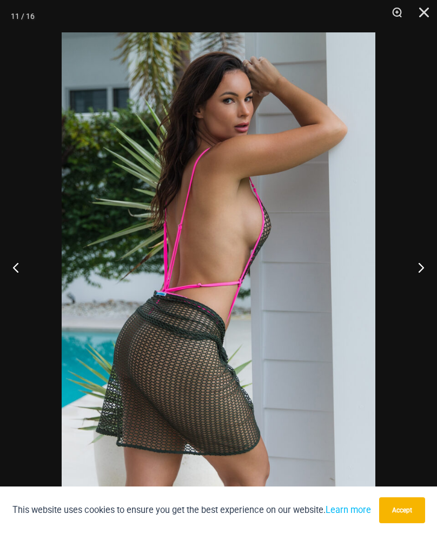
click at [426, 272] on button "Next" at bounding box center [416, 267] width 41 height 54
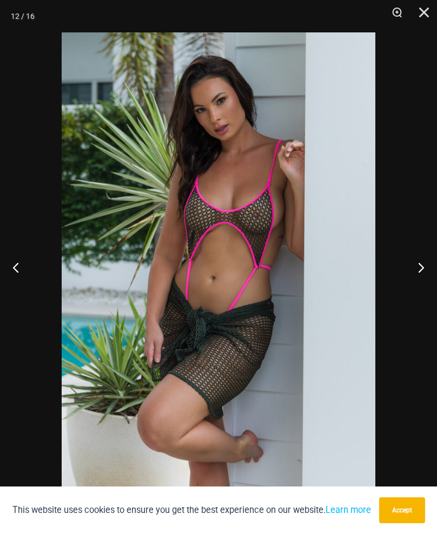
click at [426, 271] on button "Next" at bounding box center [416, 267] width 41 height 54
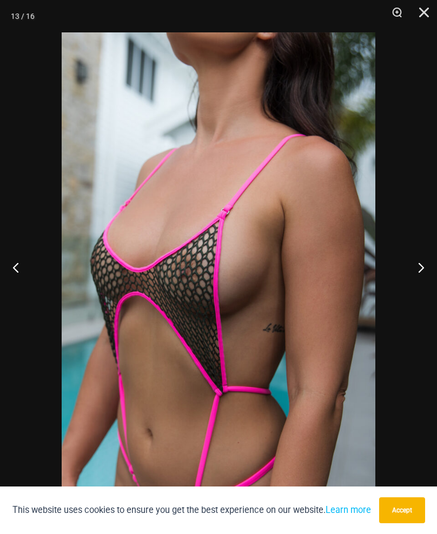
click at [424, 267] on button "Next" at bounding box center [416, 267] width 41 height 54
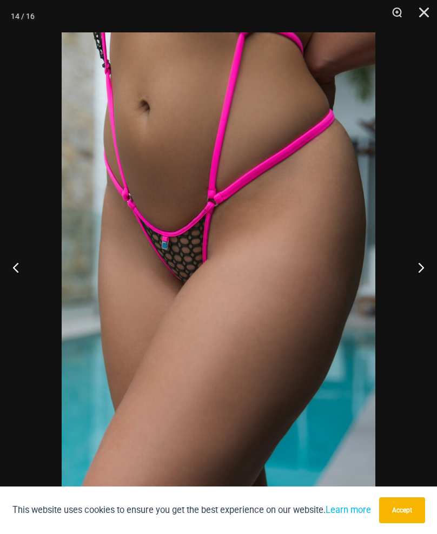
click at [424, 267] on button "Next" at bounding box center [416, 267] width 41 height 54
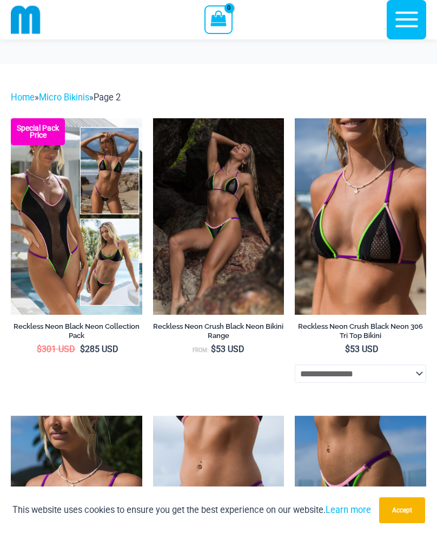
scroll to position [2976, 0]
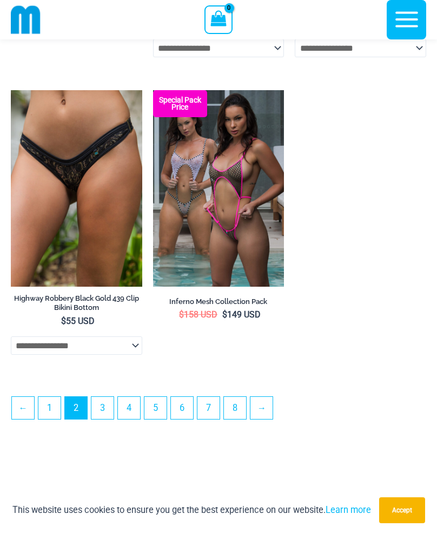
click at [108, 418] on link "3" at bounding box center [102, 408] width 22 height 22
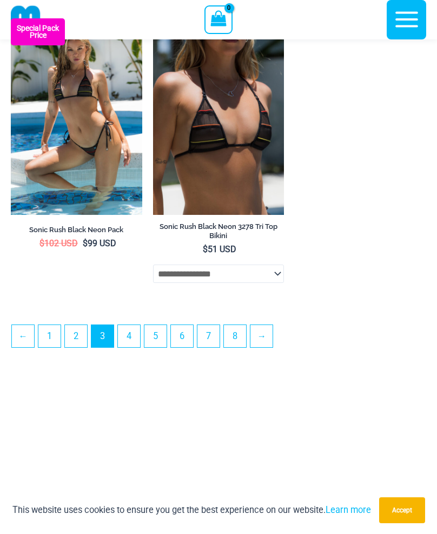
scroll to position [3044, 0]
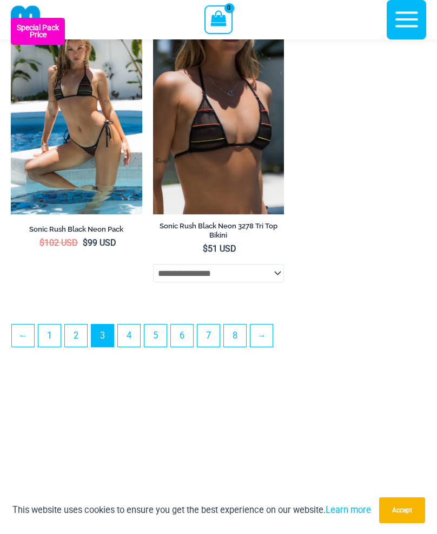
click at [129, 347] on link "4" at bounding box center [129, 336] width 22 height 22
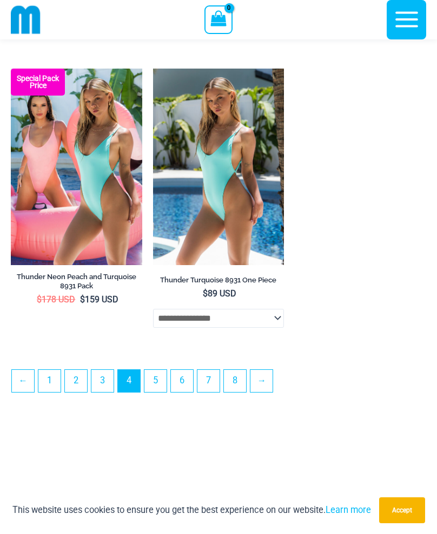
scroll to position [2888, 0]
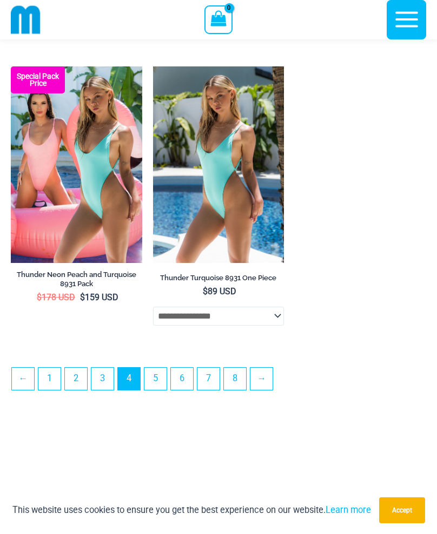
click at [157, 383] on link "5" at bounding box center [155, 379] width 22 height 22
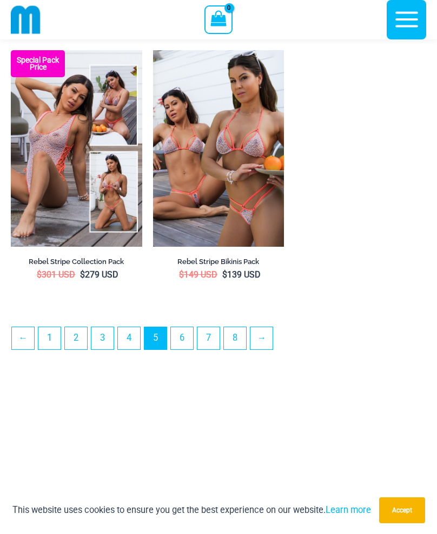
scroll to position [2998, 0]
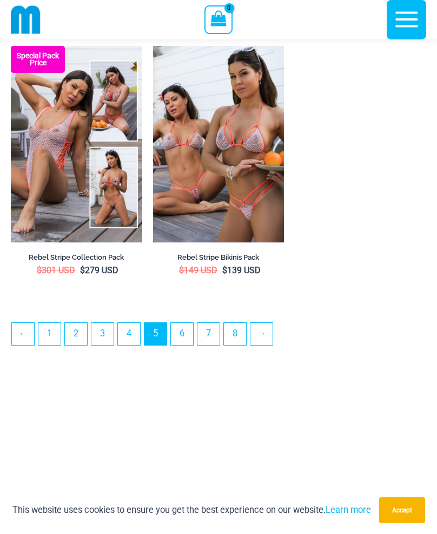
click at [177, 345] on link "6" at bounding box center [182, 334] width 22 height 22
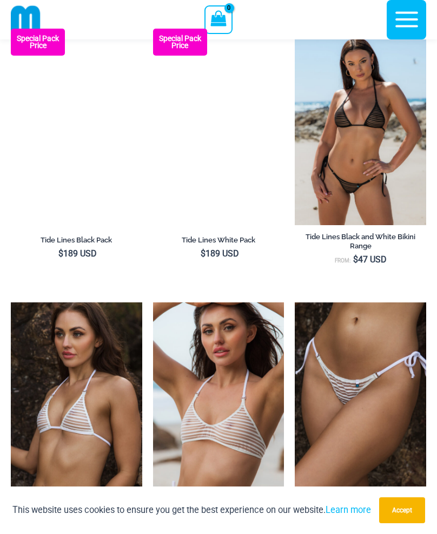
scroll to position [1515, 0]
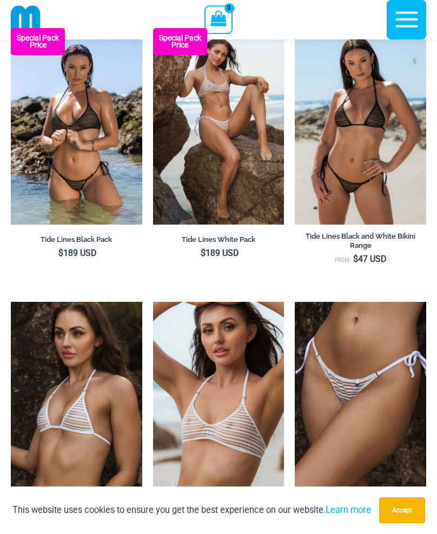
click at [246, 185] on img at bounding box center [218, 126] width 131 height 197
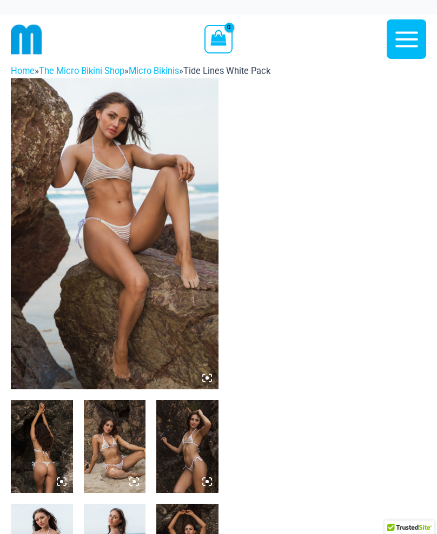
click at [66, 225] on img at bounding box center [114, 233] width 207 height 311
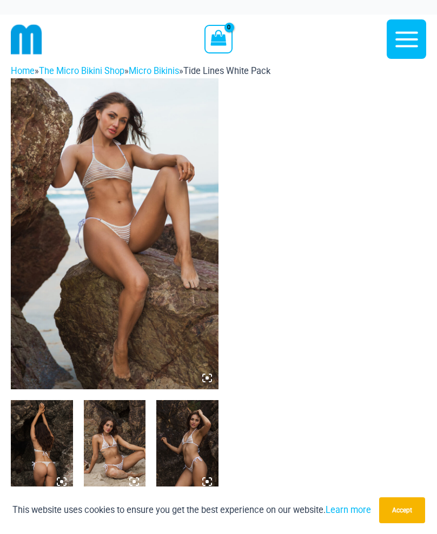
click at [49, 210] on img at bounding box center [114, 233] width 207 height 311
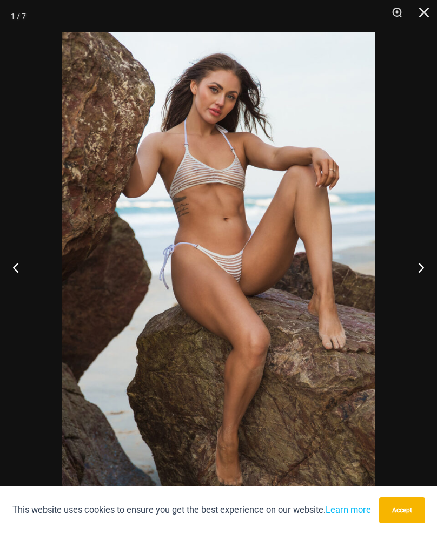
click at [429, 264] on button "Next" at bounding box center [416, 267] width 41 height 54
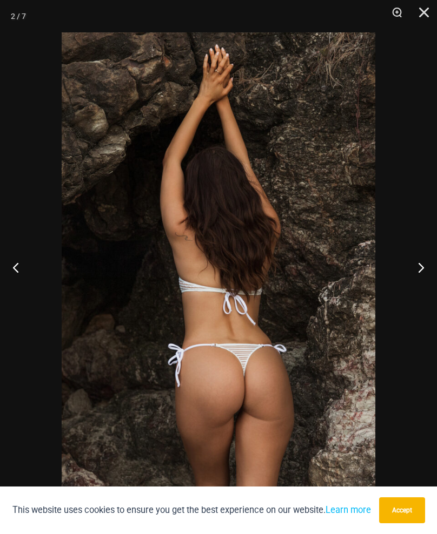
click at [426, 270] on button "Next" at bounding box center [416, 267] width 41 height 54
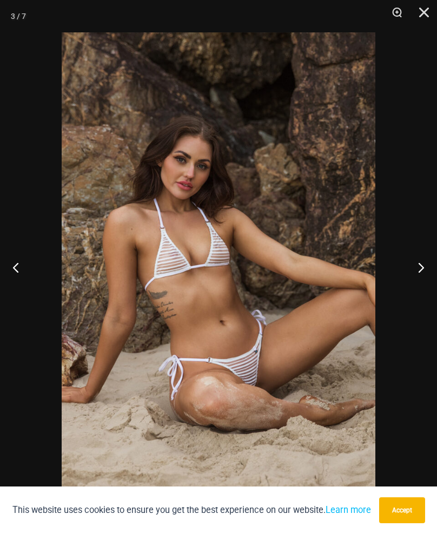
click at [421, 271] on button "Next" at bounding box center [416, 267] width 41 height 54
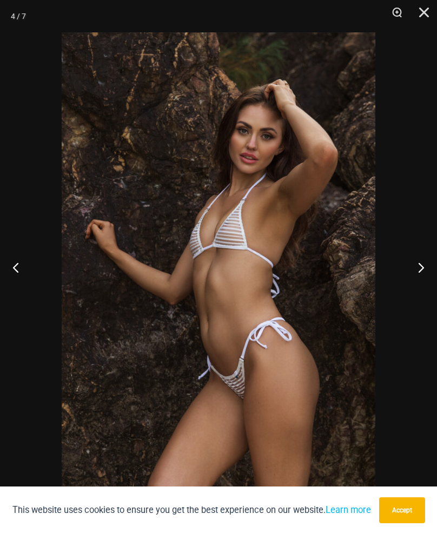
click at [427, 271] on button "Next" at bounding box center [416, 267] width 41 height 54
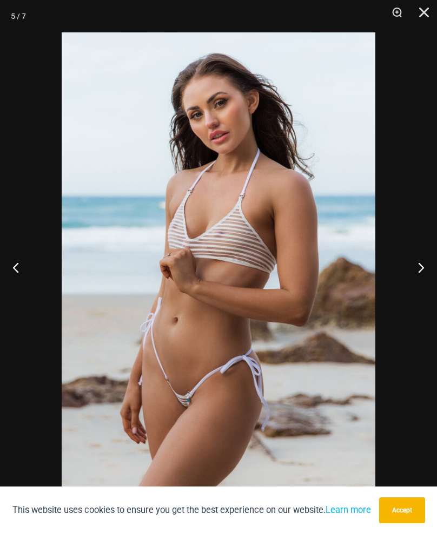
click at [424, 274] on button "Next" at bounding box center [416, 267] width 41 height 54
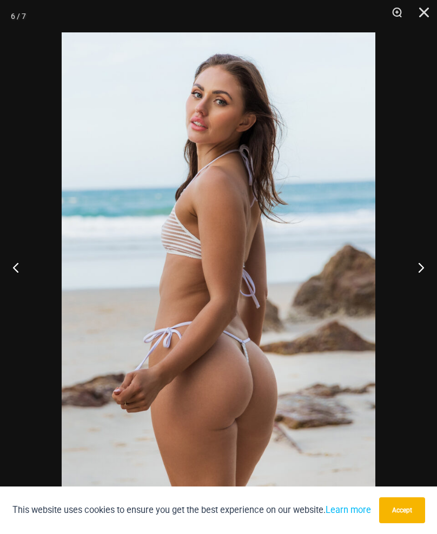
click at [425, 271] on button "Next" at bounding box center [416, 267] width 41 height 54
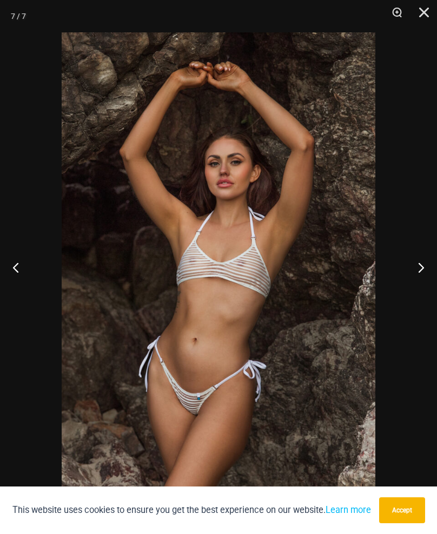
click at [425, 16] on button "Close" at bounding box center [419, 16] width 27 height 32
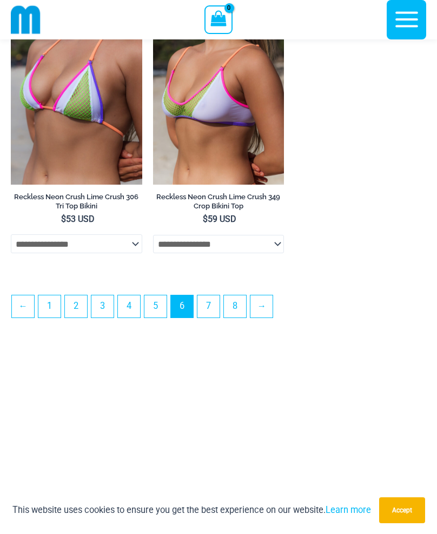
scroll to position [3022, 0]
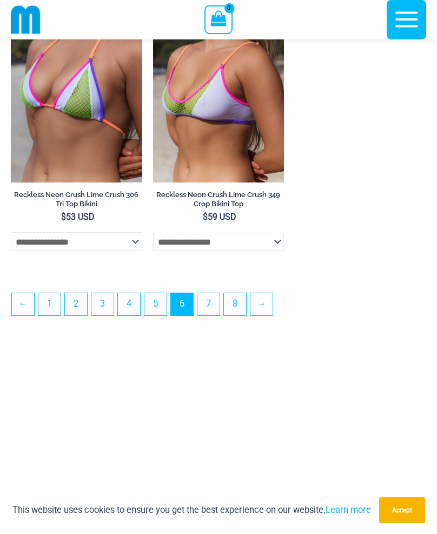
click at [212, 315] on link "7" at bounding box center [208, 304] width 22 height 22
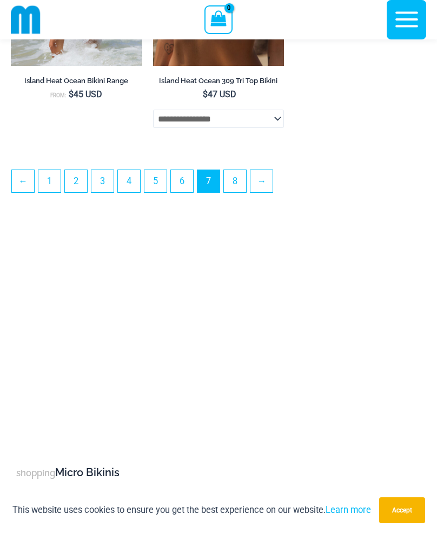
scroll to position [3193, 0]
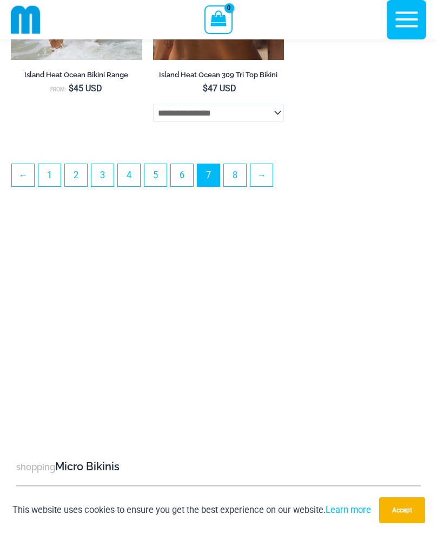
click at [241, 184] on link "8" at bounding box center [235, 175] width 22 height 22
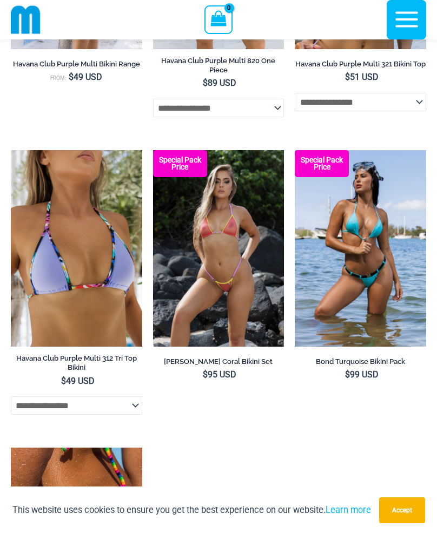
scroll to position [1840, 0]
